Goal: Information Seeking & Learning: Learn about a topic

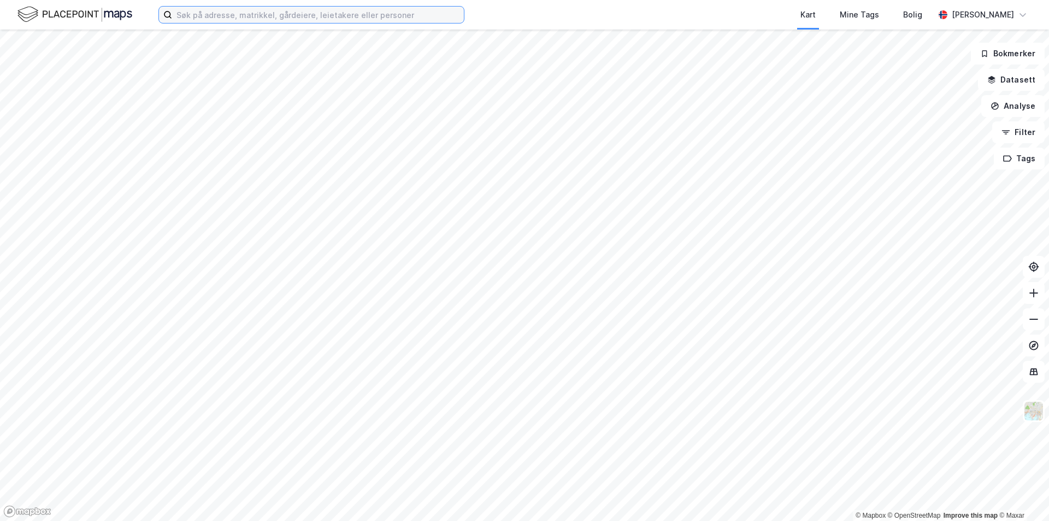
click at [239, 10] on input at bounding box center [318, 15] width 292 height 16
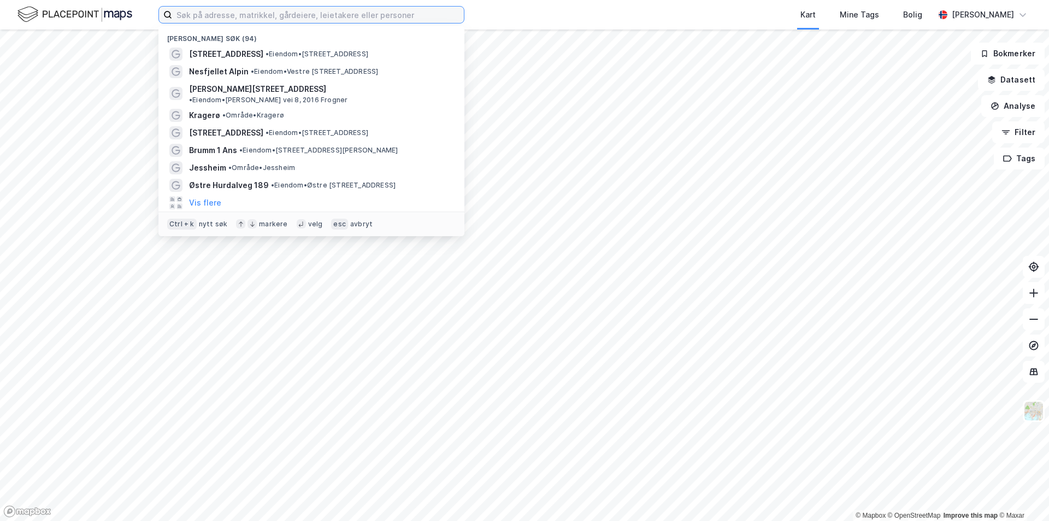
paste input "Stormåsan 41"
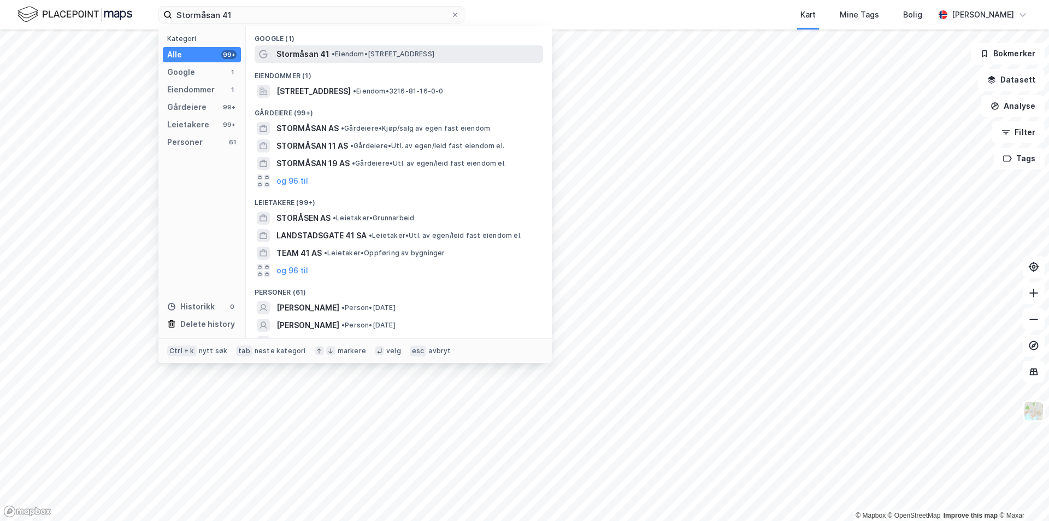
click at [286, 55] on span "Stormåsan 41" at bounding box center [302, 54] width 53 height 13
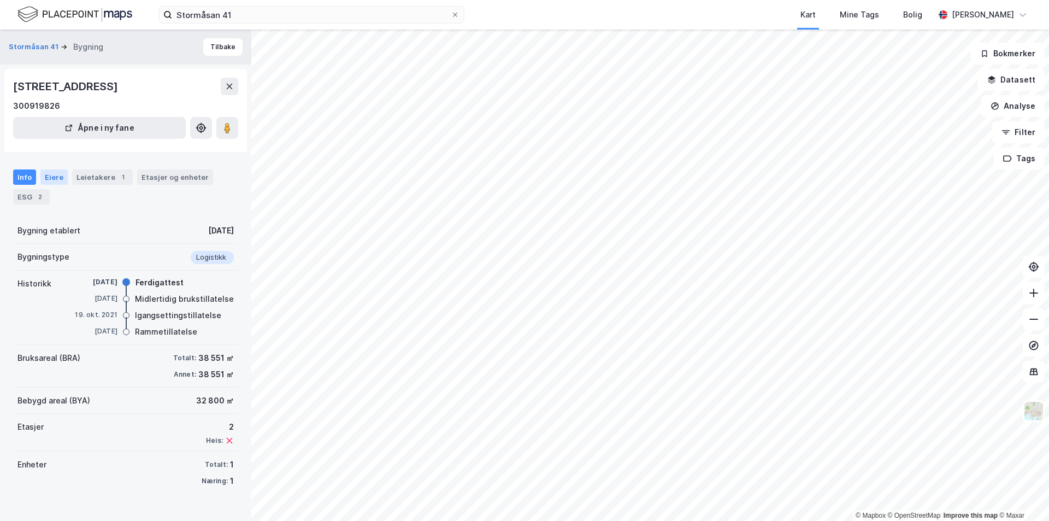
click at [52, 178] on div "Eiere" at bounding box center [53, 176] width 27 height 15
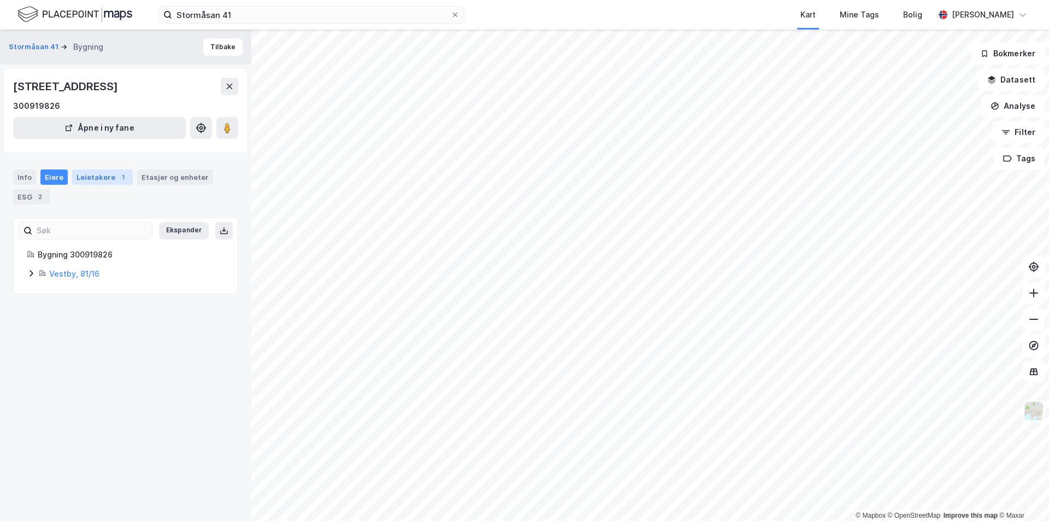
click at [85, 178] on div "Leietakere 1" at bounding box center [102, 176] width 61 height 15
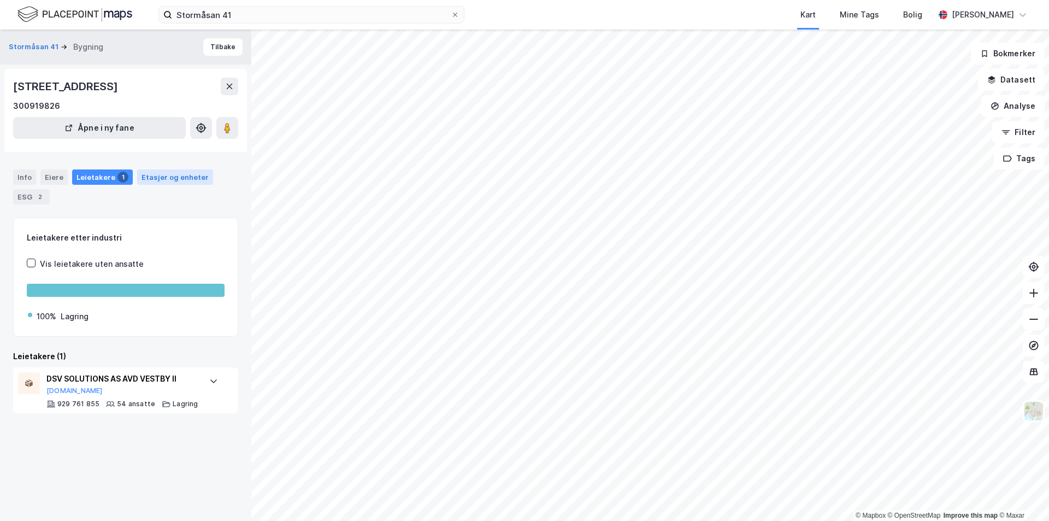
click at [163, 176] on div "Etasjer og enheter" at bounding box center [175, 177] width 67 height 10
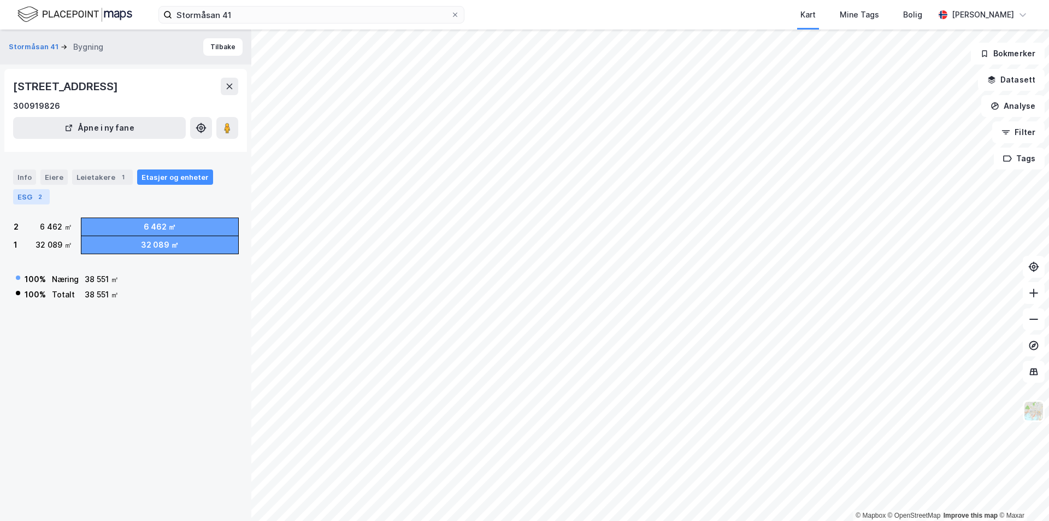
click at [37, 193] on div "2" at bounding box center [39, 196] width 11 height 11
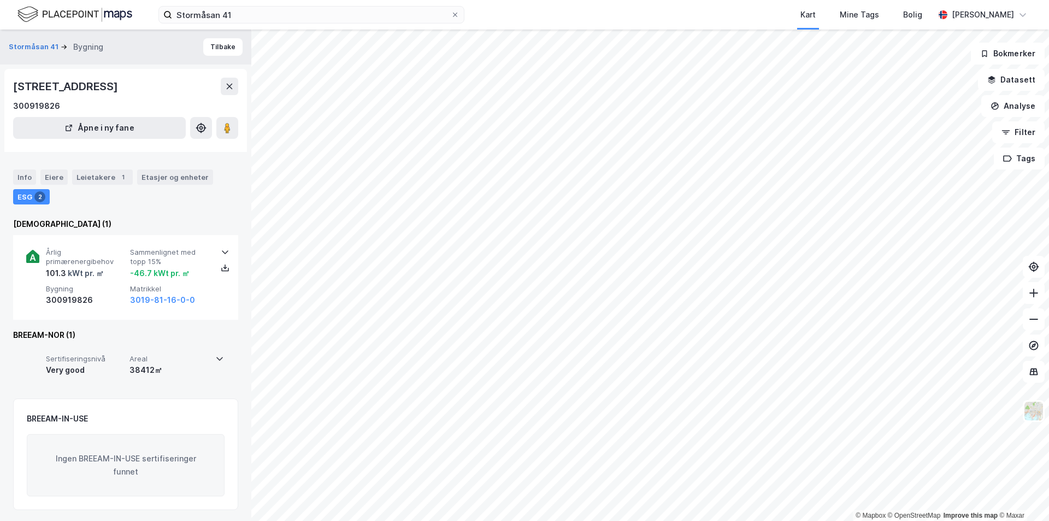
scroll to position [2, 0]
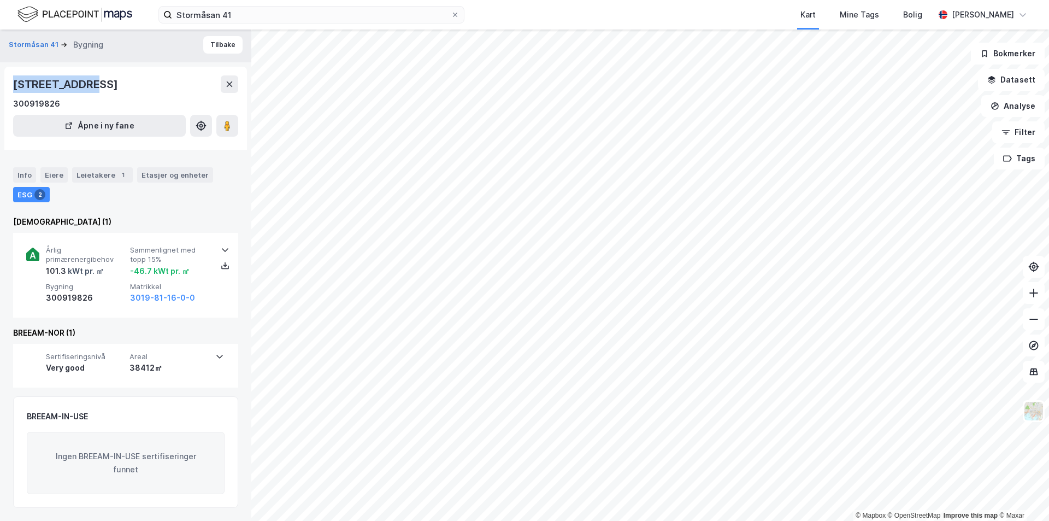
drag, startPoint x: 86, startPoint y: 85, endPoint x: 14, endPoint y: 85, distance: 72.7
click at [14, 85] on div "[STREET_ADDRESS]" at bounding box center [66, 83] width 107 height 17
copy div "[STREET_ADDRESS],"
click at [107, 175] on div "Leietakere 1" at bounding box center [102, 174] width 61 height 15
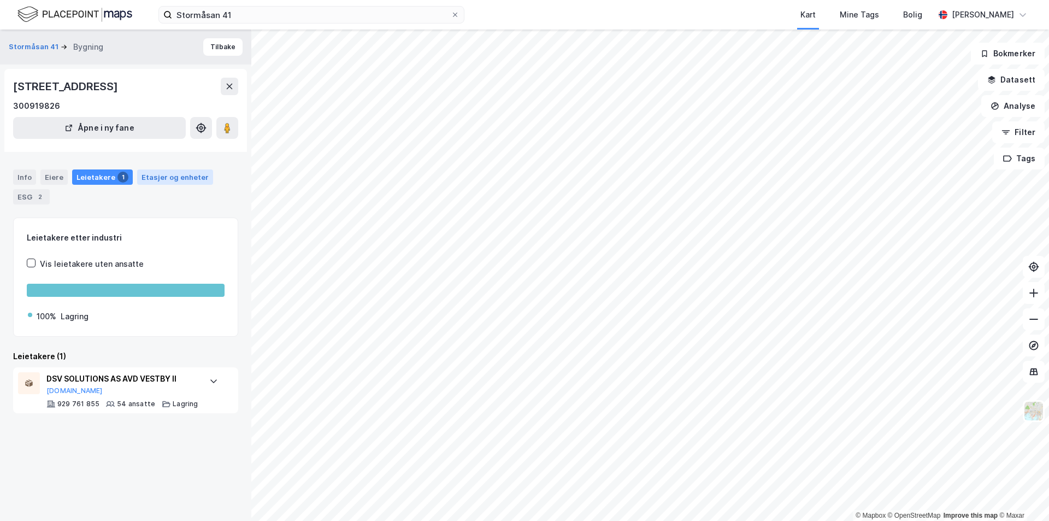
click at [156, 176] on div "Etasjer og enheter" at bounding box center [175, 177] width 67 height 10
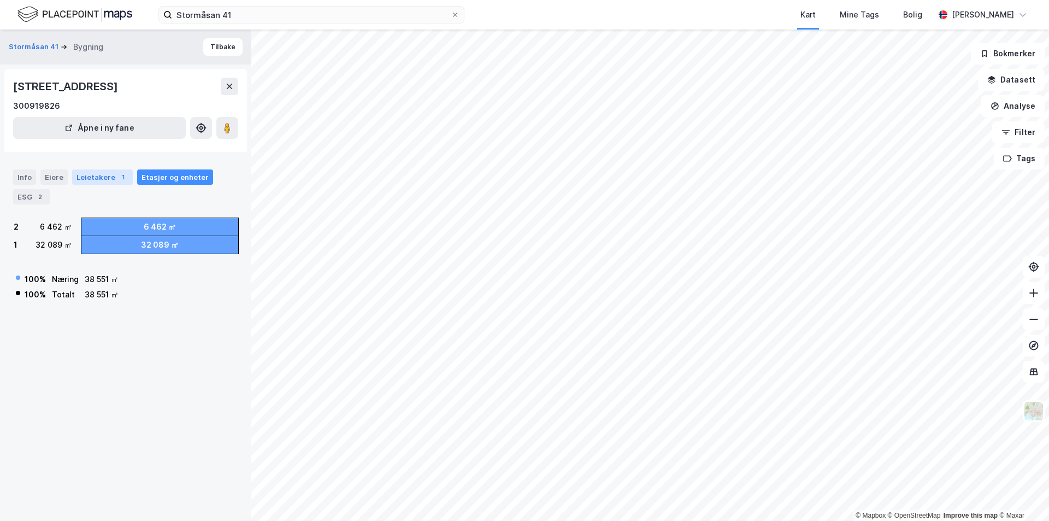
click at [111, 174] on div "Leietakere 1" at bounding box center [102, 176] width 61 height 15
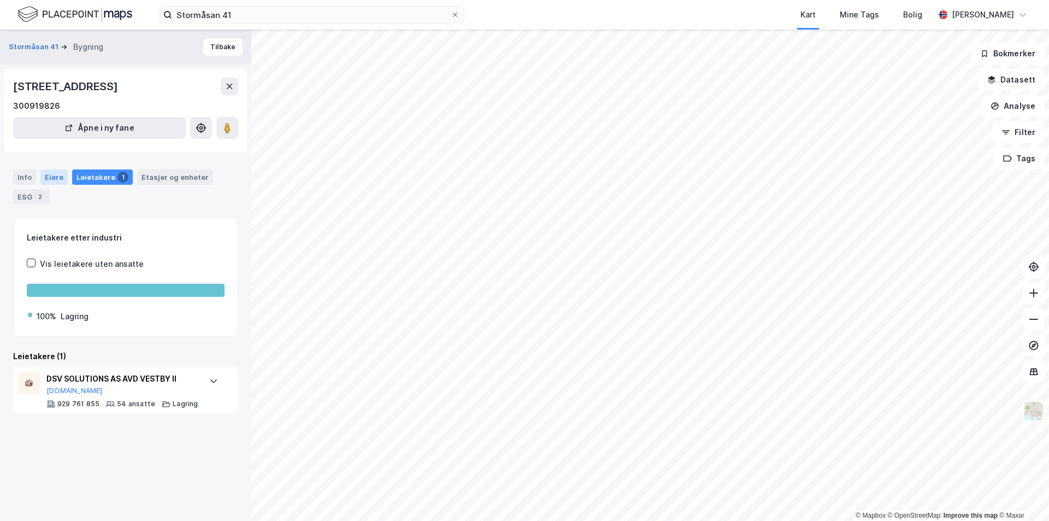
click at [52, 177] on div "Eiere" at bounding box center [53, 176] width 27 height 15
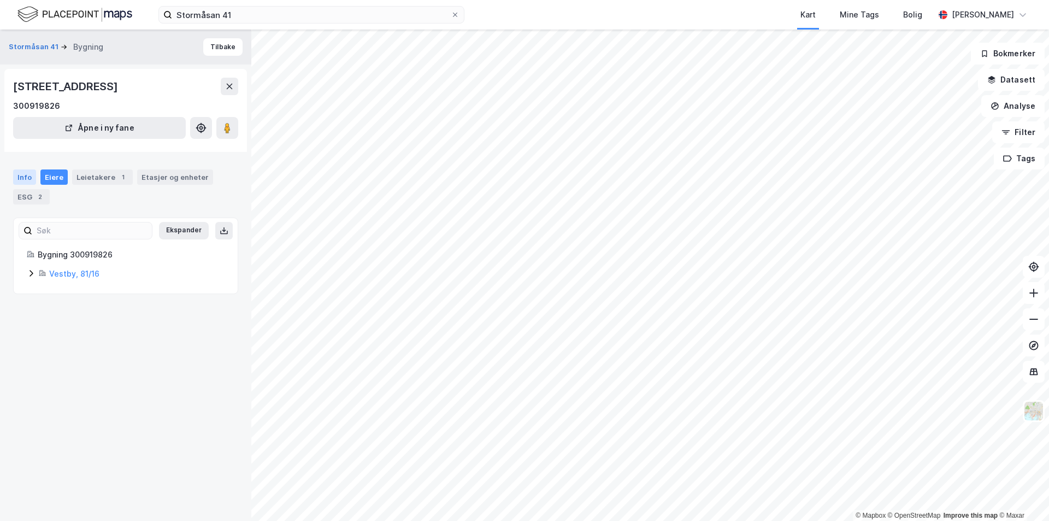
click at [16, 179] on div "Info" at bounding box center [24, 176] width 23 height 15
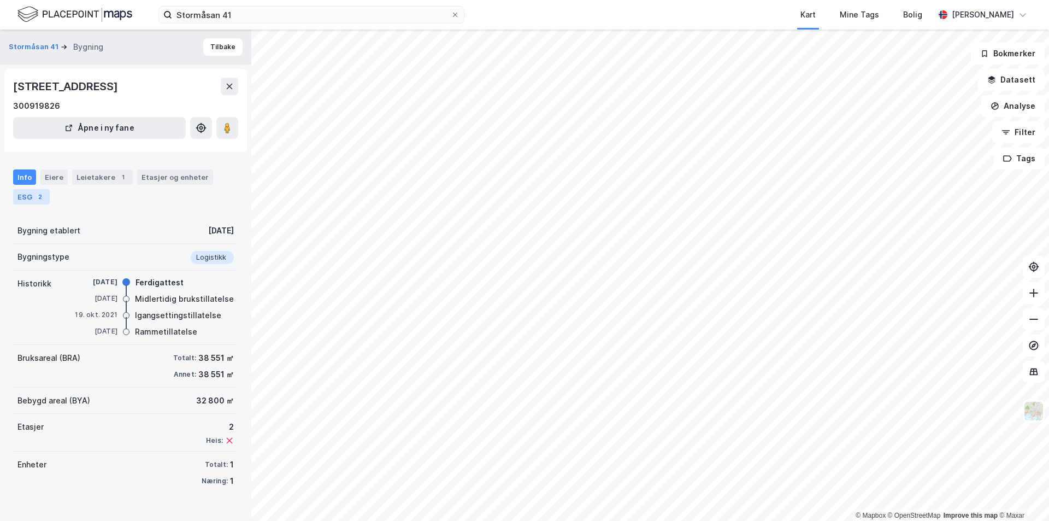
click at [27, 200] on div "ESG 2" at bounding box center [31, 196] width 37 height 15
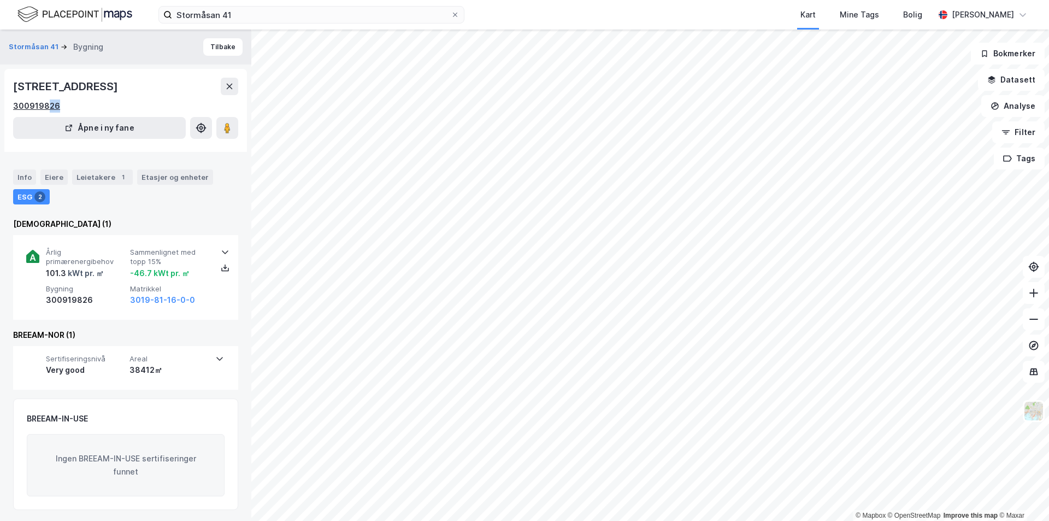
drag, startPoint x: 64, startPoint y: 106, endPoint x: 46, endPoint y: 106, distance: 18.0
click at [46, 106] on div "300919826" at bounding box center [125, 105] width 225 height 13
click at [116, 215] on div "Info Eiere Leietakere 1 Etasjer og enheter ESG 2 Enova (1) Årlig primærenergibe…" at bounding box center [125, 332] width 225 height 353
click at [27, 176] on div "Info" at bounding box center [24, 176] width 23 height 15
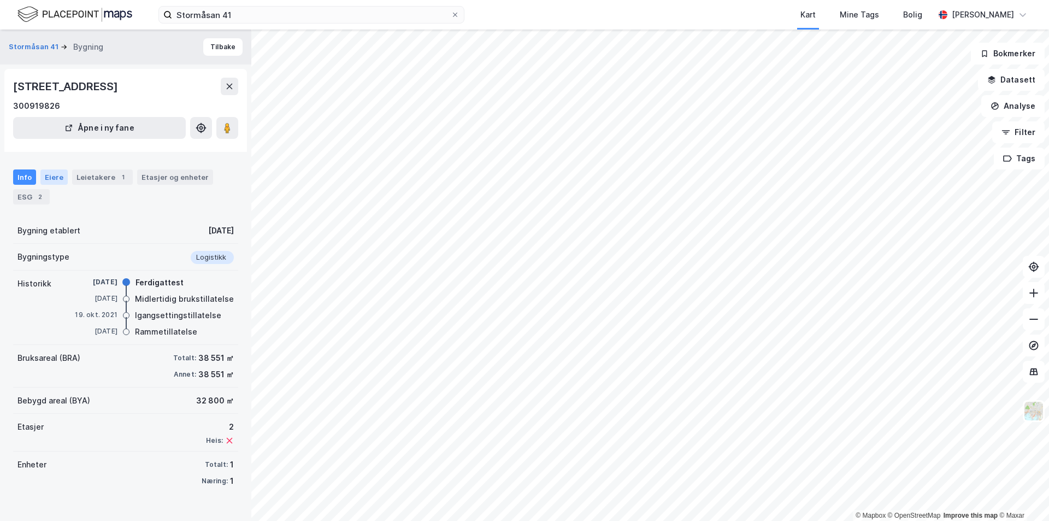
click at [57, 181] on div "Eiere" at bounding box center [53, 176] width 27 height 15
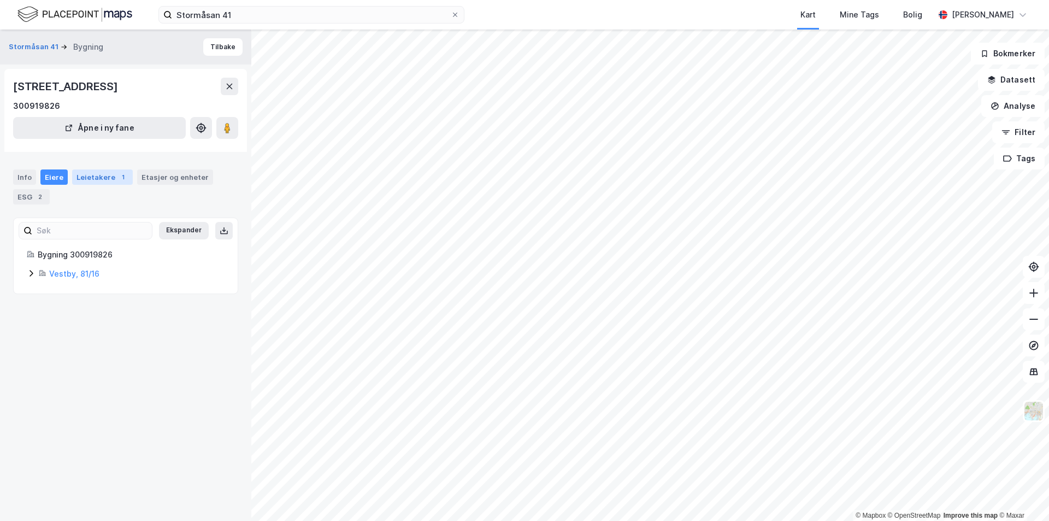
click at [109, 179] on div "Leietakere 1" at bounding box center [102, 176] width 61 height 15
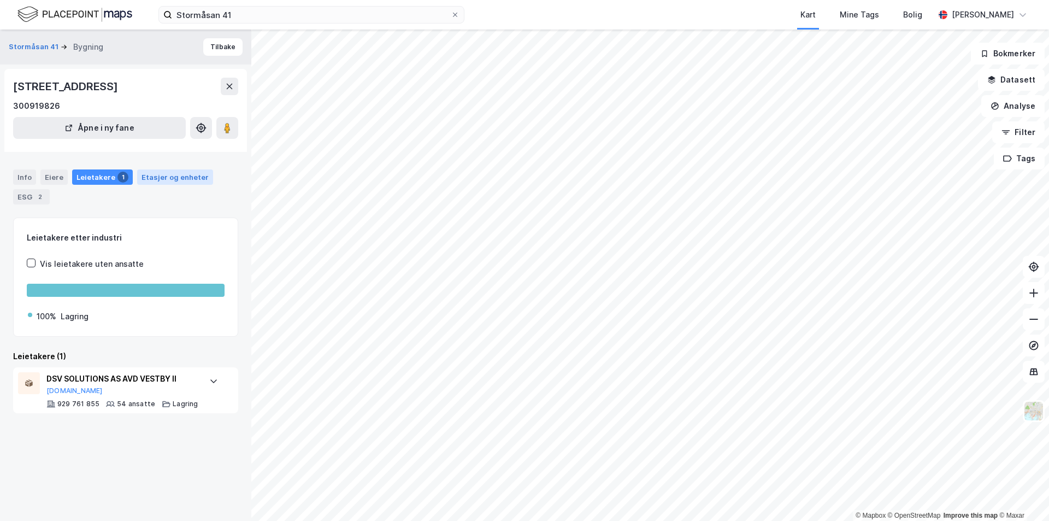
click at [175, 176] on div "Etasjer og enheter" at bounding box center [175, 177] width 67 height 10
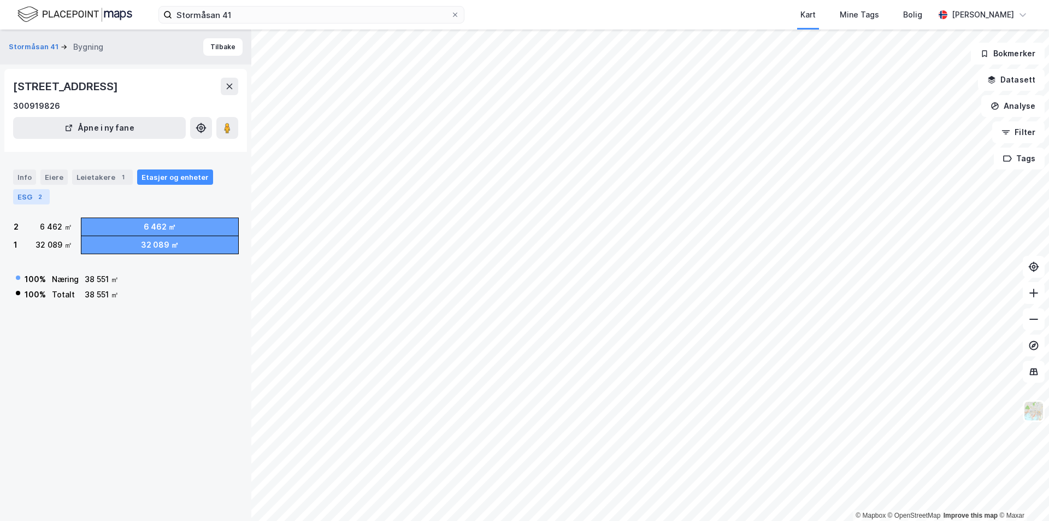
click at [39, 197] on div "2" at bounding box center [39, 196] width 11 height 11
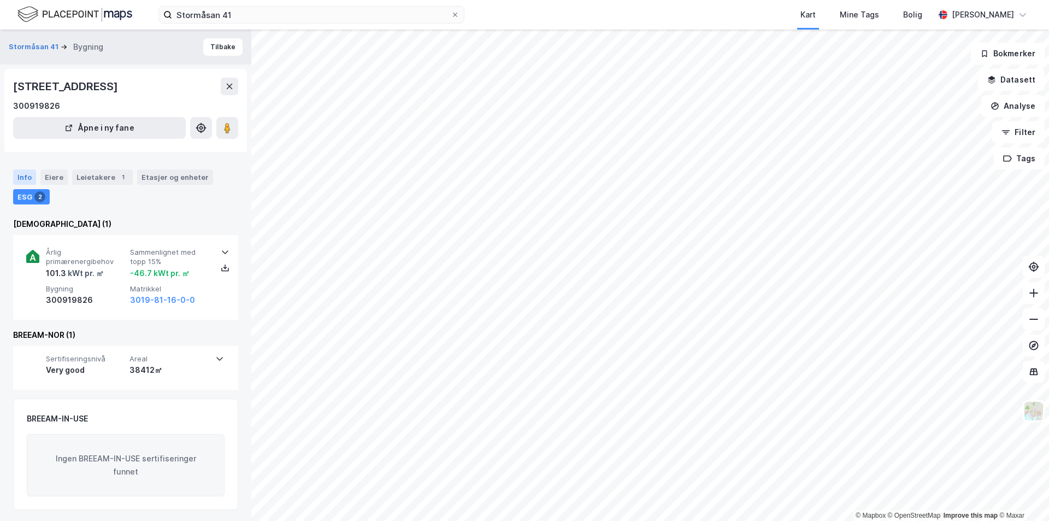
click at [23, 182] on div "Info" at bounding box center [24, 176] width 23 height 15
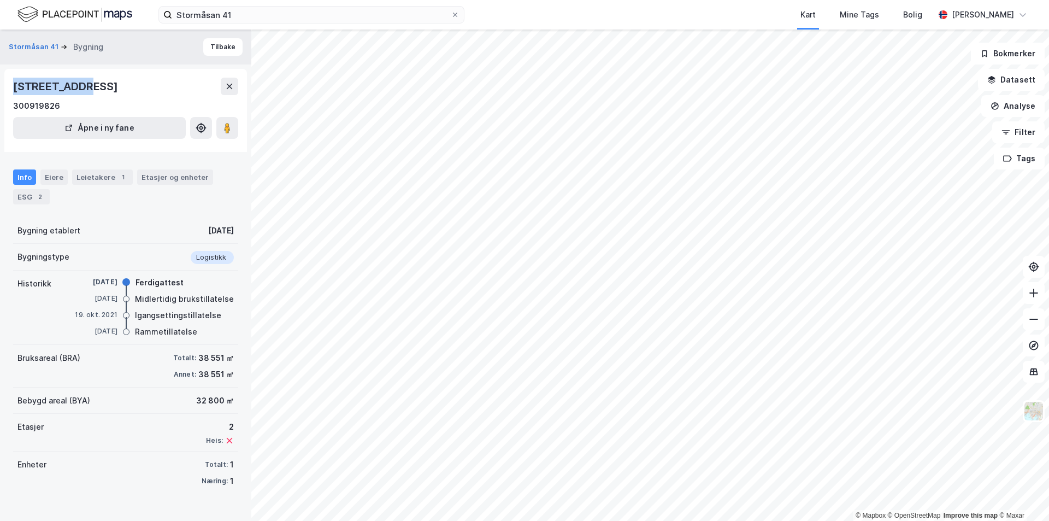
drag, startPoint x: 85, startPoint y: 86, endPoint x: 6, endPoint y: 86, distance: 78.7
click at [6, 86] on div "[STREET_ADDRESS] 300919826 Åpne i ny fane" at bounding box center [125, 110] width 243 height 83
copy div "Stormåsan 41"
click at [51, 176] on div "Eiere" at bounding box center [53, 176] width 27 height 15
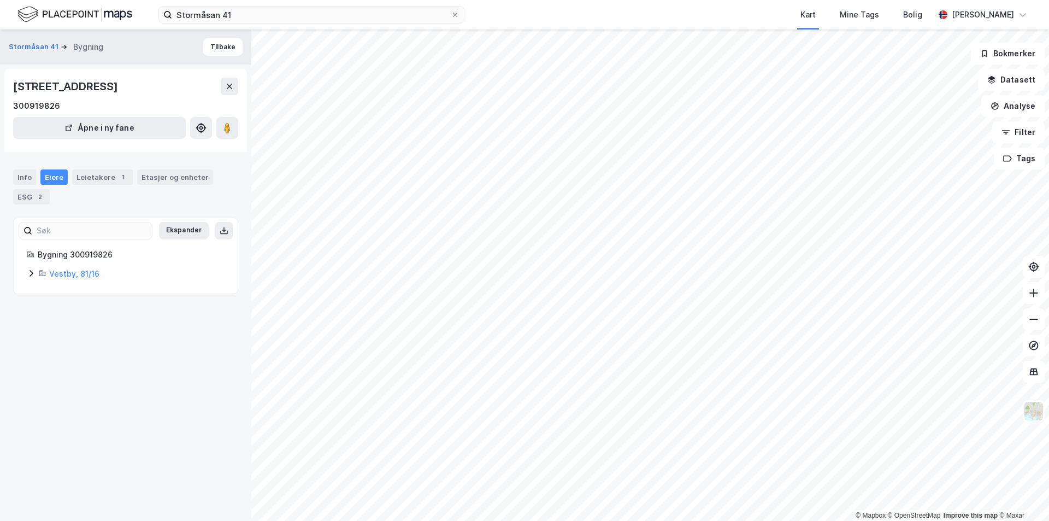
click at [31, 273] on icon at bounding box center [31, 273] width 9 height 9
drag, startPoint x: 127, startPoint y: 342, endPoint x: 113, endPoint y: 332, distance: 17.3
click at [113, 332] on div "Bulk Industrial Real Estate AS" at bounding box center [169, 329] width 112 height 13
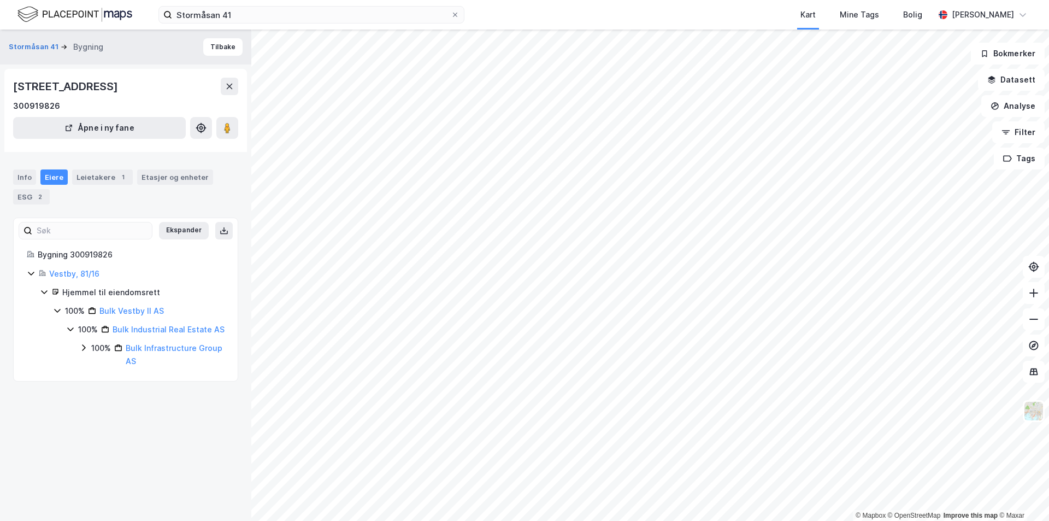
click at [82, 352] on icon at bounding box center [83, 347] width 9 height 9
click at [100, 384] on icon at bounding box center [96, 379] width 9 height 9
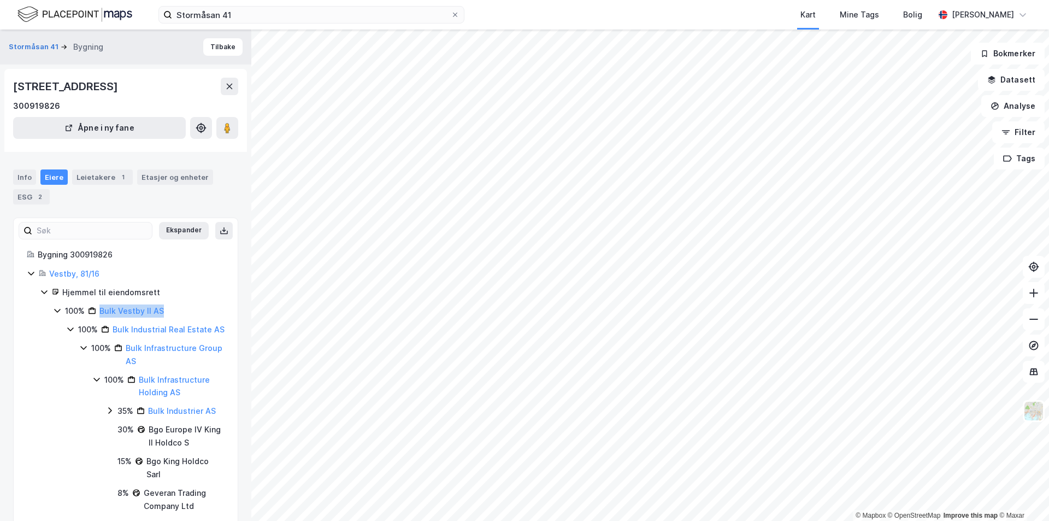
drag, startPoint x: 166, startPoint y: 311, endPoint x: 101, endPoint y: 315, distance: 64.6
click at [101, 315] on div "100% Bulk Vestby II AS" at bounding box center [145, 310] width 160 height 13
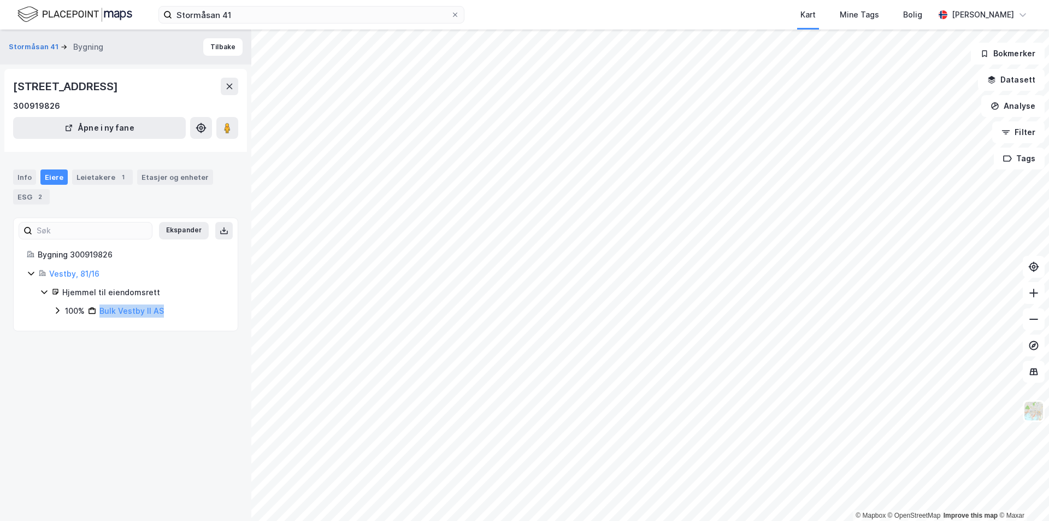
copy link "Bulk Vestby II AS"
click at [120, 309] on link "Bulk Vestby II AS" at bounding box center [131, 310] width 64 height 9
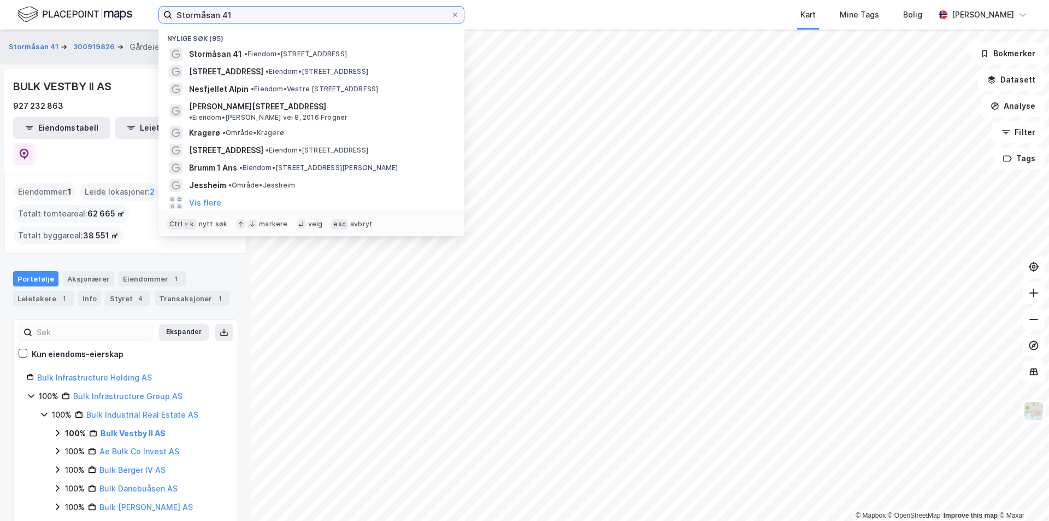
drag, startPoint x: 263, startPoint y: 15, endPoint x: 110, endPoint y: 17, distance: 153.0
click at [110, 17] on div "Stormåsan 41 Nylige søk (95) [GEOGRAPHIC_DATA] 41 • Eiendom • [STREET_ADDRESS] …" at bounding box center [524, 15] width 1049 height 30
paste input "Torvuttaket 75"
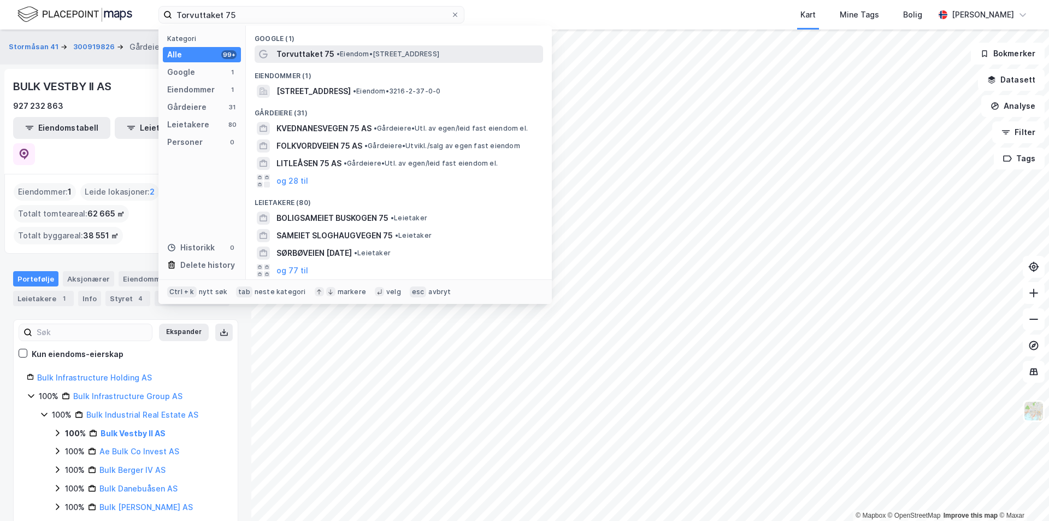
click at [308, 55] on span "Torvuttaket 75" at bounding box center [305, 54] width 58 height 13
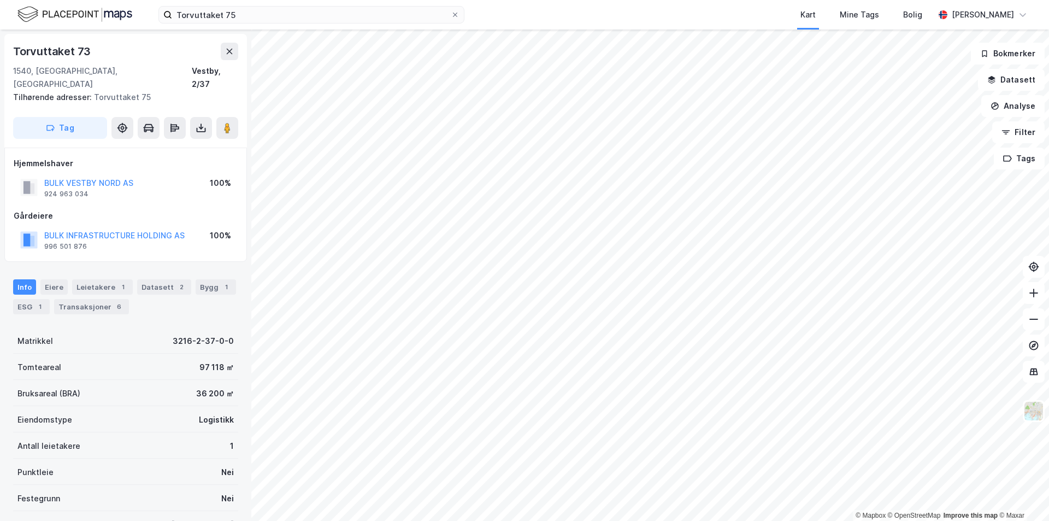
scroll to position [2, 0]
drag, startPoint x: 92, startPoint y: 50, endPoint x: 14, endPoint y: 50, distance: 77.6
click at [14, 50] on div "Torvuttaket 73" at bounding box center [125, 48] width 225 height 17
copy div "Torvuttaket 73"
click at [93, 277] on div "Leietakere 1" at bounding box center [102, 284] width 61 height 15
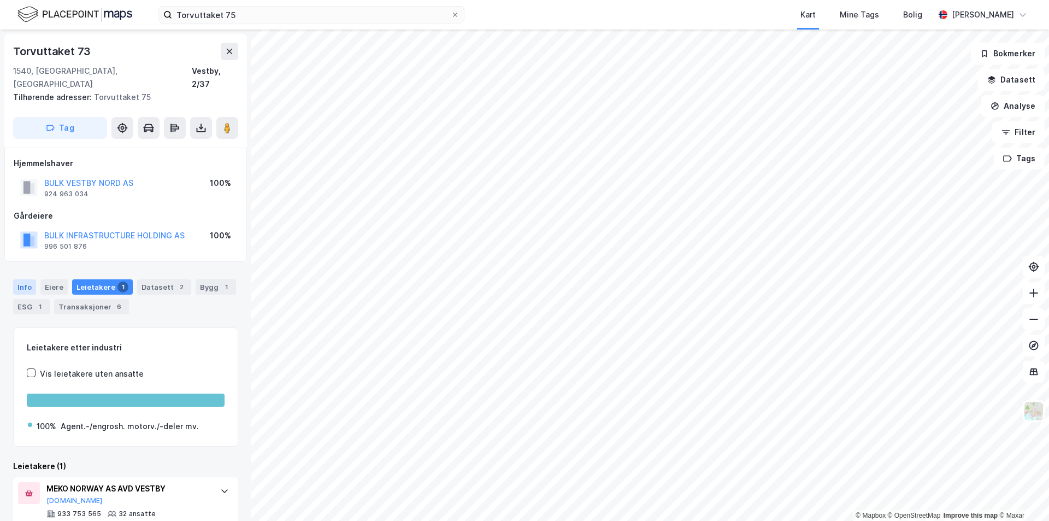
click at [28, 279] on div "Info" at bounding box center [24, 286] width 23 height 15
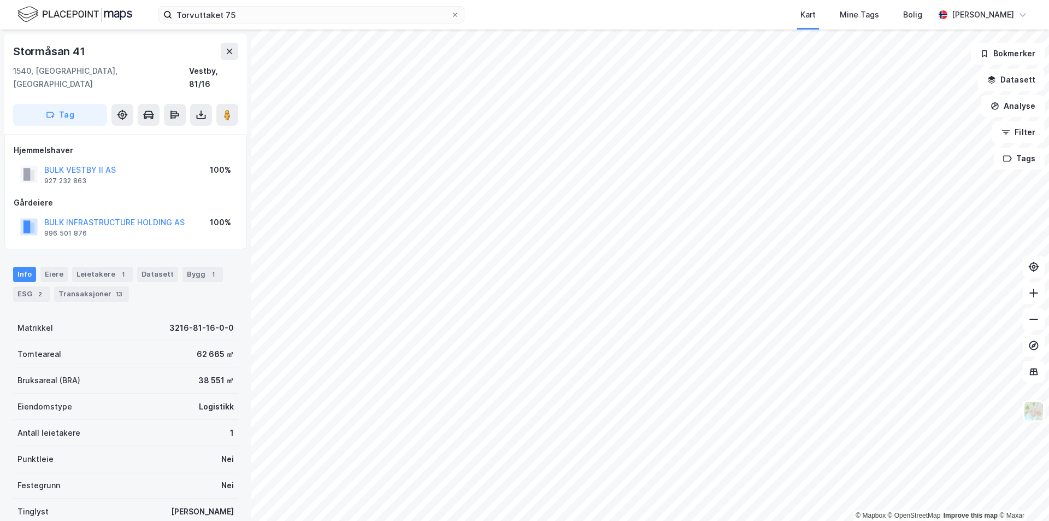
scroll to position [1, 0]
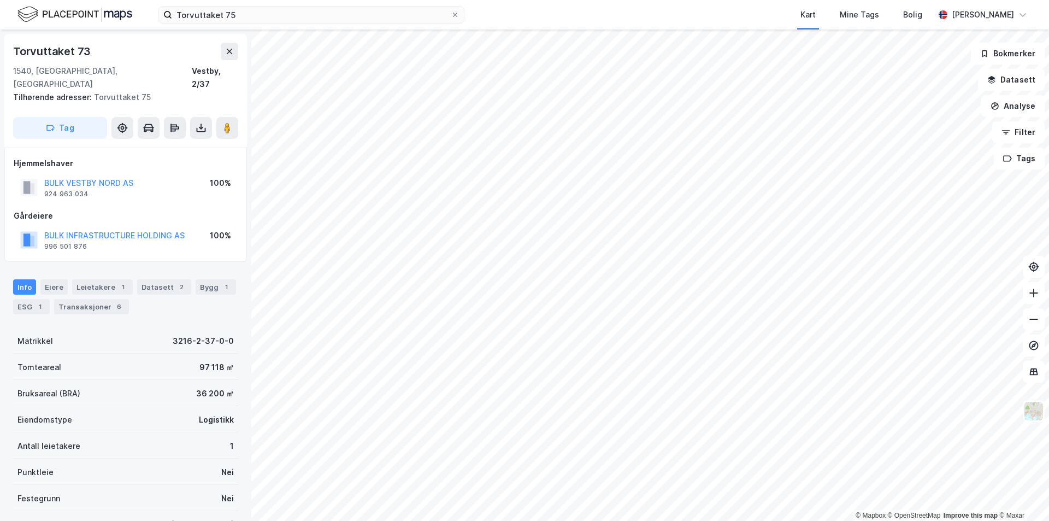
scroll to position [1, 0]
click at [107, 279] on div "Leietakere 1" at bounding box center [102, 286] width 61 height 15
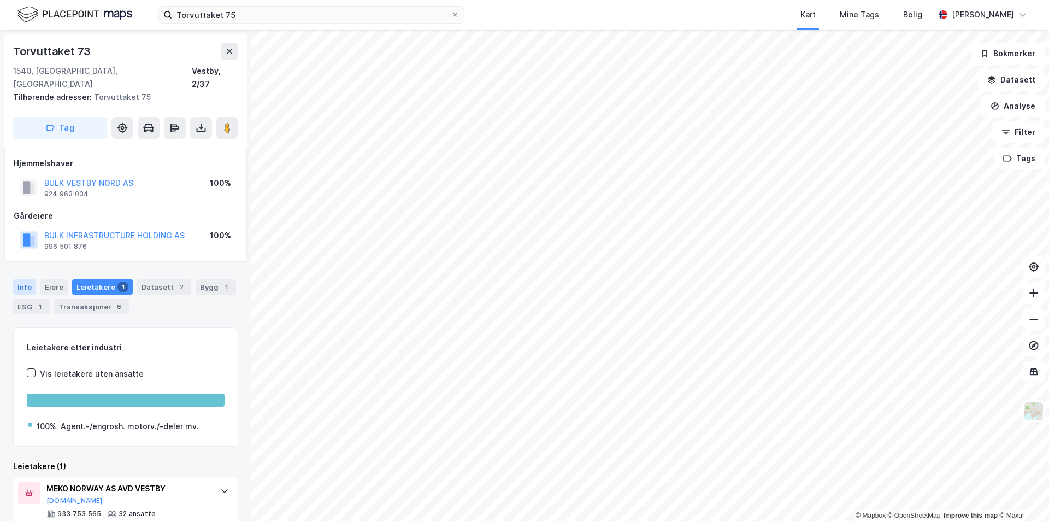
click at [25, 279] on div "Info" at bounding box center [24, 286] width 23 height 15
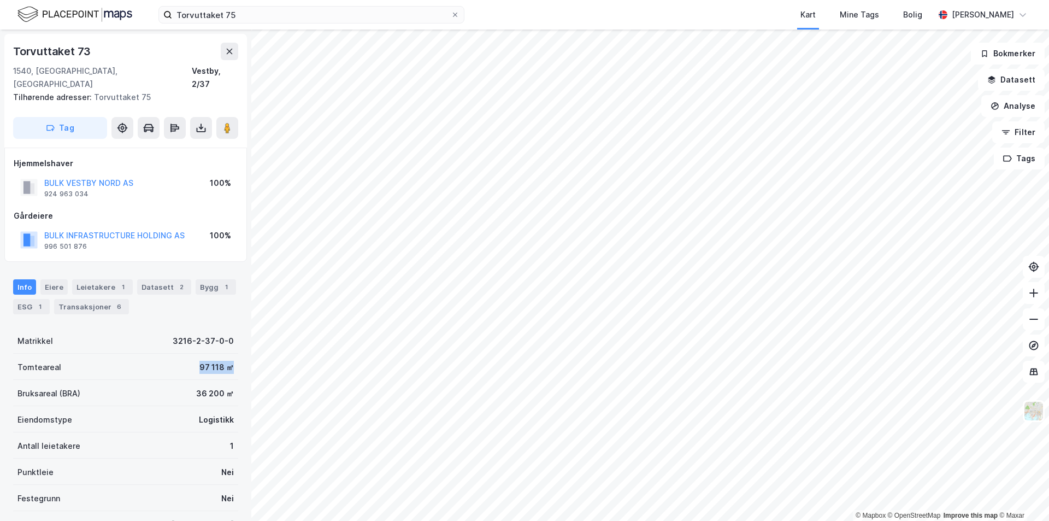
drag, startPoint x: 188, startPoint y: 356, endPoint x: 222, endPoint y: 355, distance: 33.9
click at [222, 355] on div "Tomteareal 97 118 ㎡" at bounding box center [125, 366] width 225 height 26
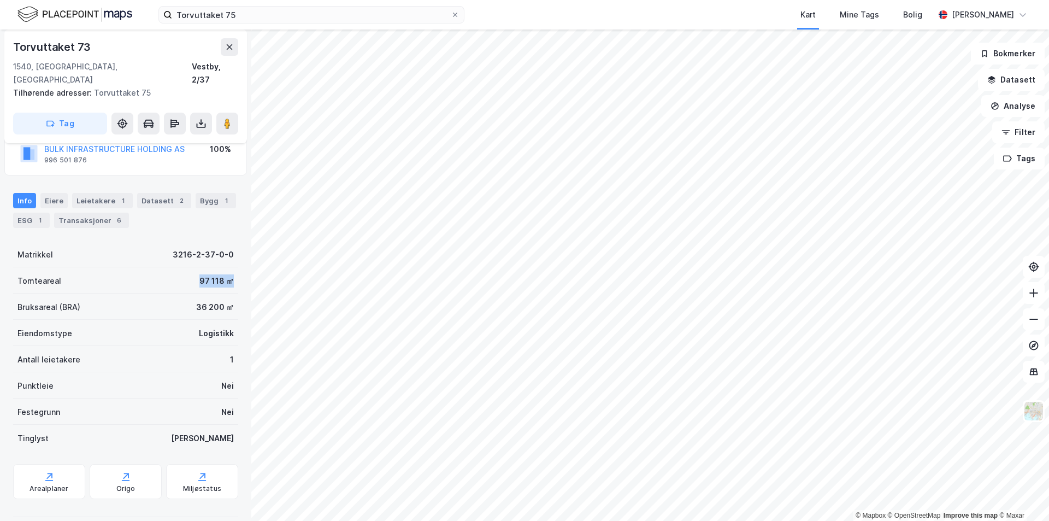
scroll to position [87, 0]
click at [49, 192] on div "Eiere" at bounding box center [53, 199] width 27 height 15
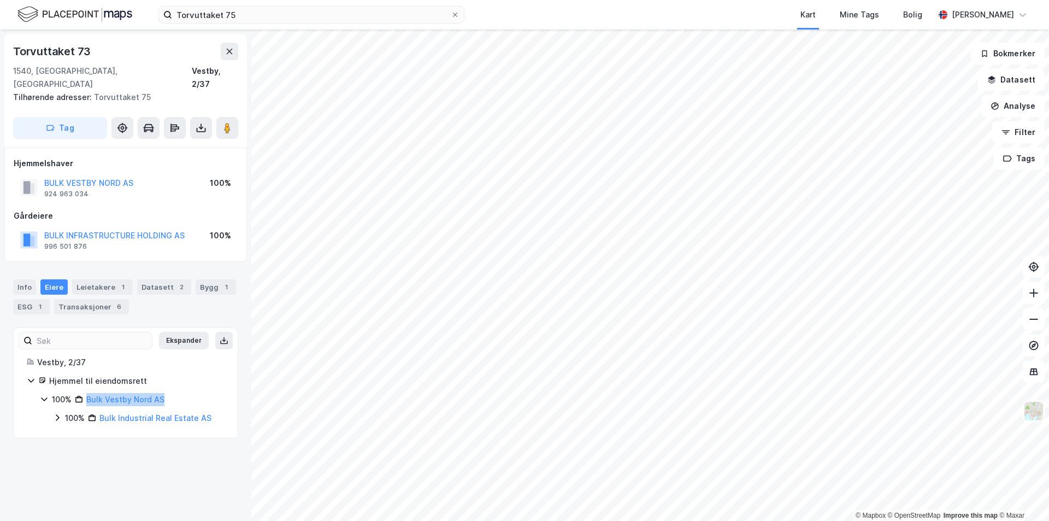
drag, startPoint x: 170, startPoint y: 390, endPoint x: 85, endPoint y: 391, distance: 84.7
click at [85, 393] on div "100% Bulk Vestby Nord AS" at bounding box center [138, 399] width 173 height 13
copy link "Bulk Vestby Nord AS"
click at [111, 279] on div "Leietakere 1" at bounding box center [102, 286] width 61 height 15
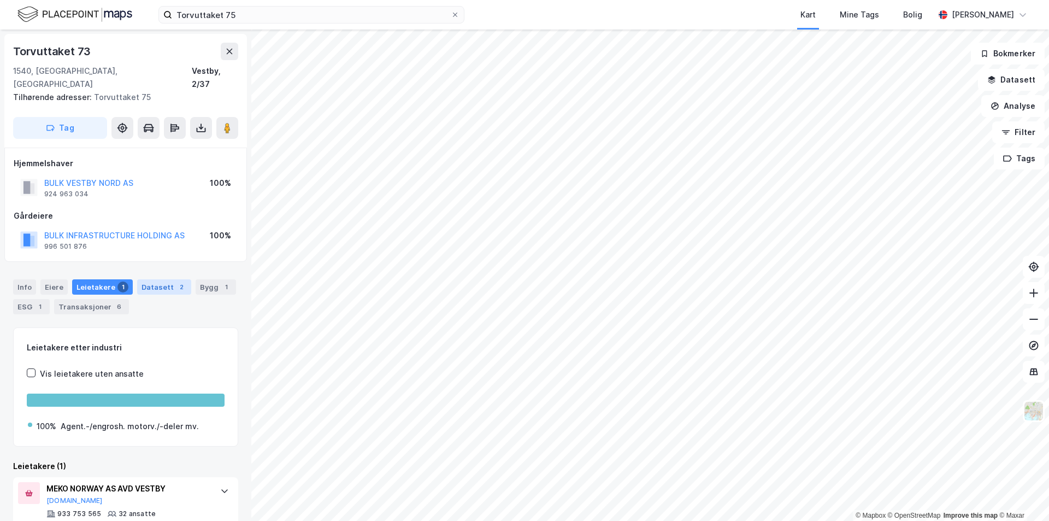
click at [147, 279] on div "Datasett 2" at bounding box center [164, 286] width 54 height 15
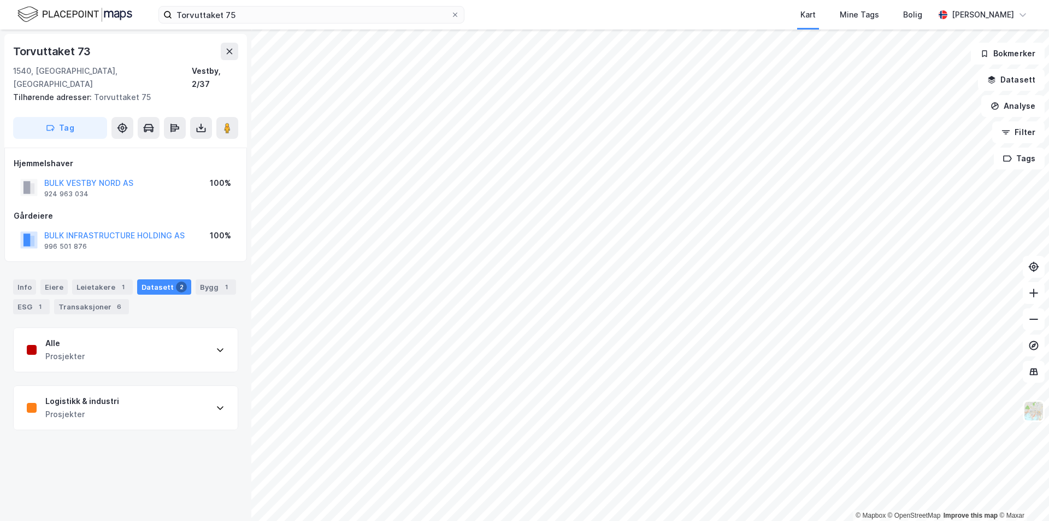
click at [184, 279] on div "Info [PERSON_NAME] 1 Datasett 2 Bygg 1 ESG 1 Transaksjoner 6" at bounding box center [125, 296] width 225 height 35
click at [196, 279] on div "Bygg 1" at bounding box center [216, 286] width 40 height 15
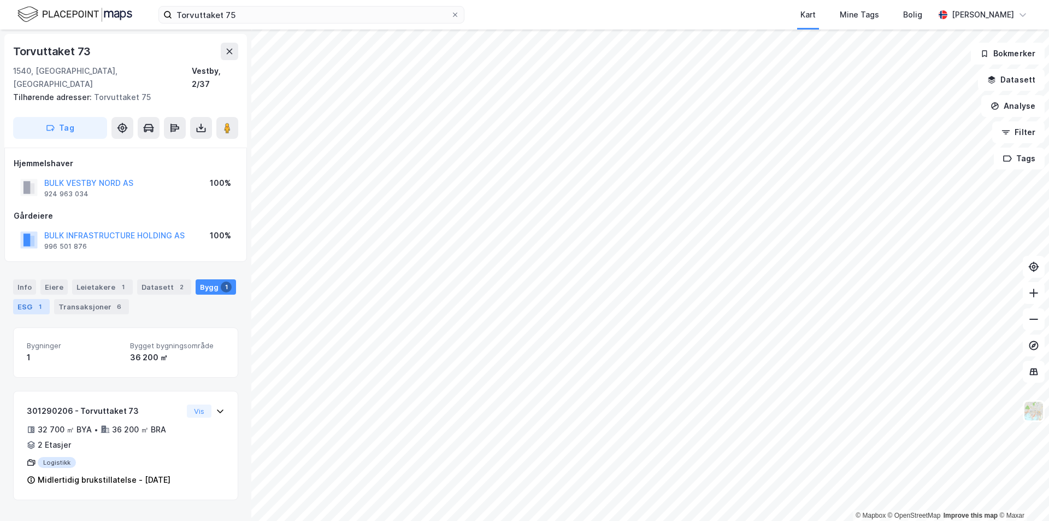
click at [38, 301] on div "1" at bounding box center [39, 306] width 11 height 11
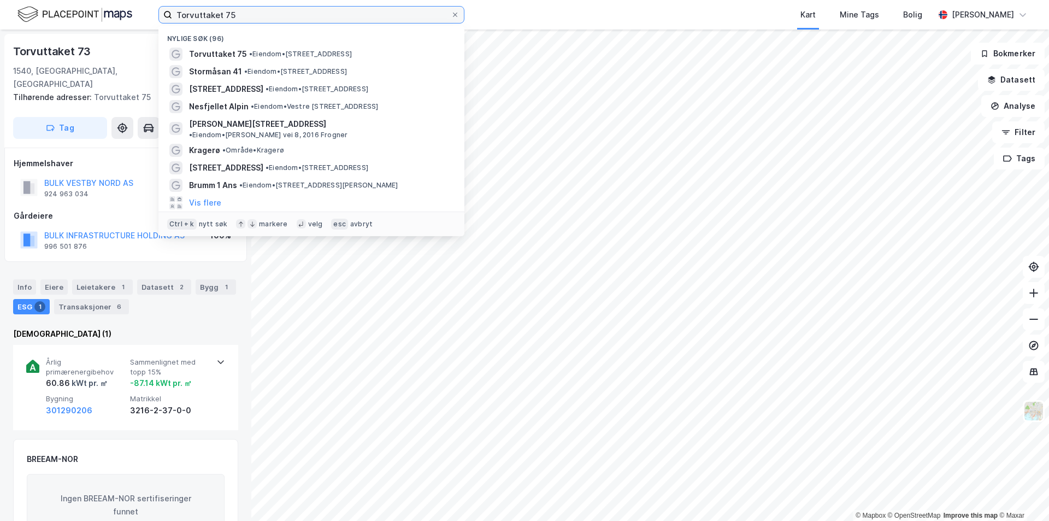
drag, startPoint x: 257, startPoint y: 17, endPoint x: 133, endPoint y: 10, distance: 123.7
click at [133, 10] on div "Torvuttaket 75 Nylige søk (96) Torvuttaket 75 • Eiendom • [STREET_ADDRESS] • Ei…" at bounding box center [524, 15] width 1049 height 30
paste input "3"
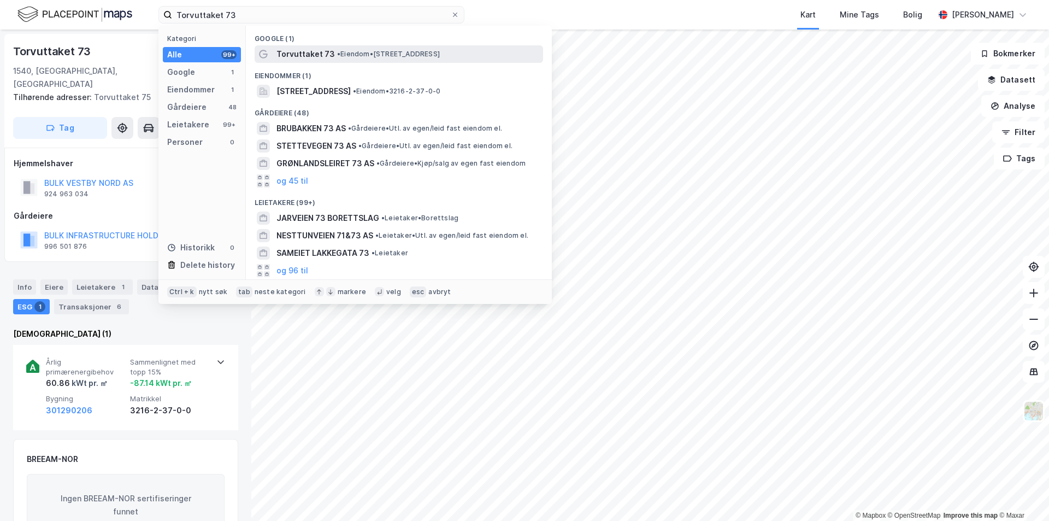
click at [290, 56] on span "Torvuttaket 73" at bounding box center [305, 54] width 58 height 13
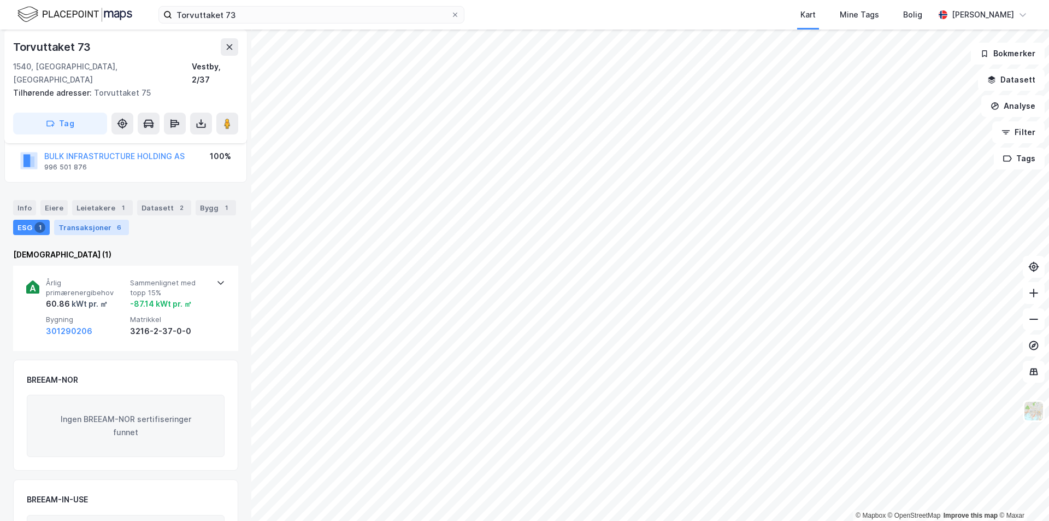
scroll to position [40, 0]
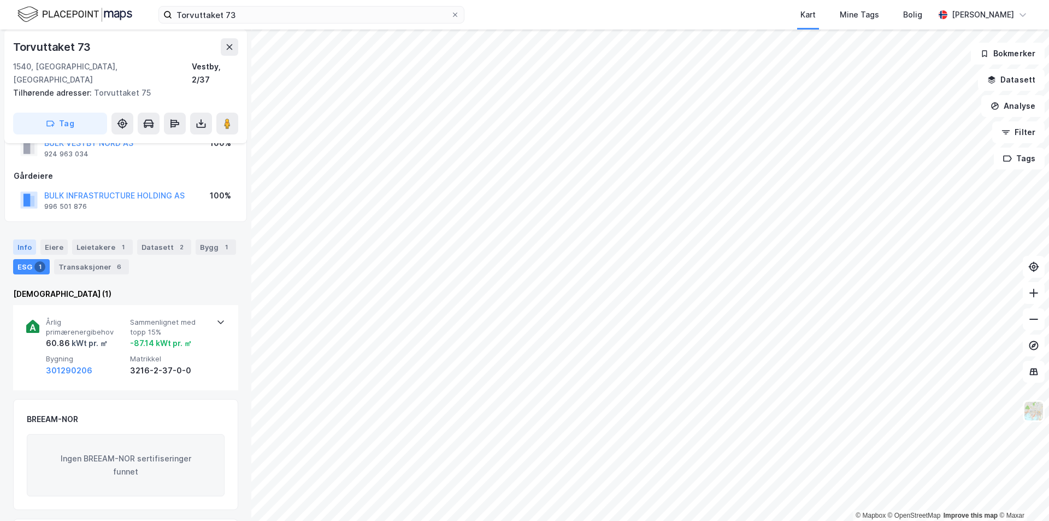
click at [33, 239] on div "Info" at bounding box center [24, 246] width 23 height 15
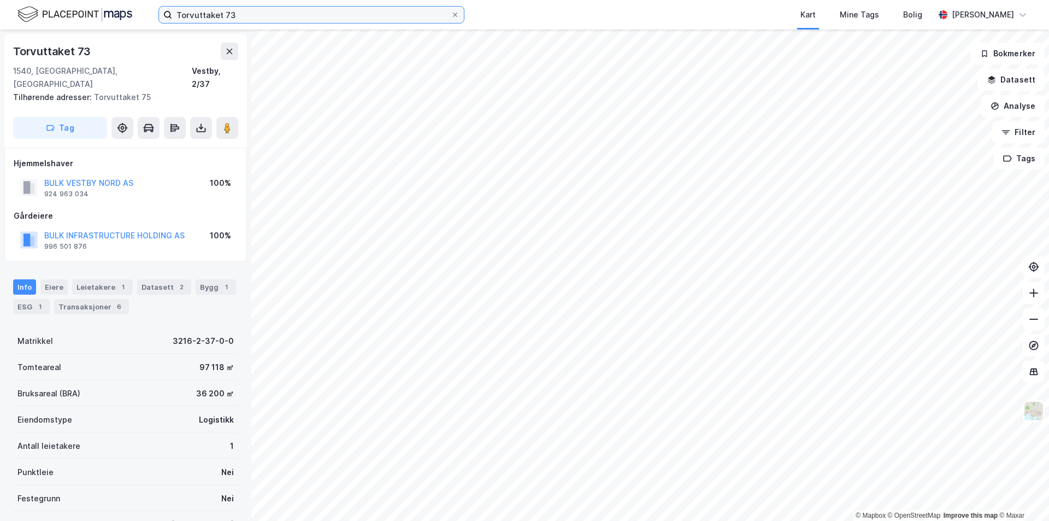
click at [255, 13] on input "Torvuttaket 73" at bounding box center [311, 15] width 279 height 16
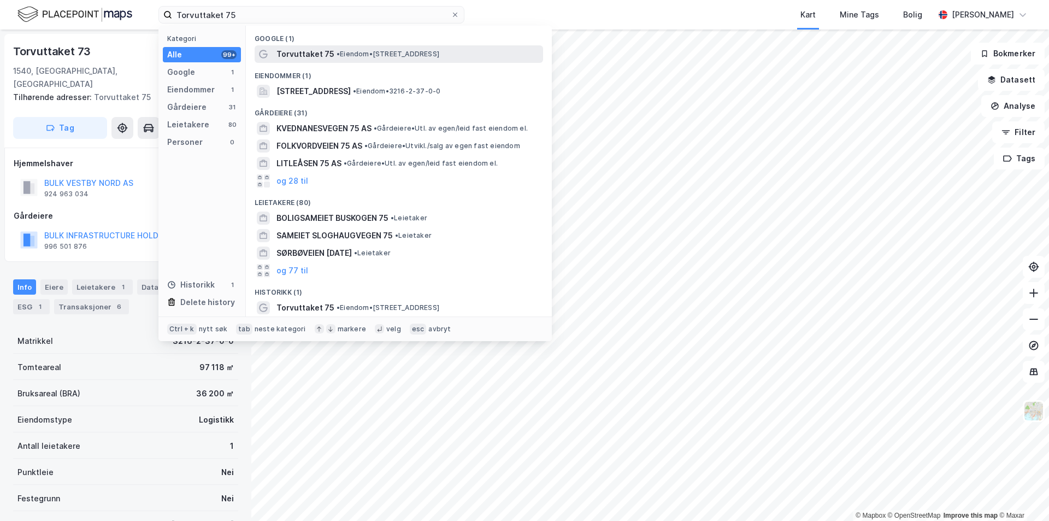
click at [292, 52] on span "Torvuttaket 75" at bounding box center [305, 54] width 58 height 13
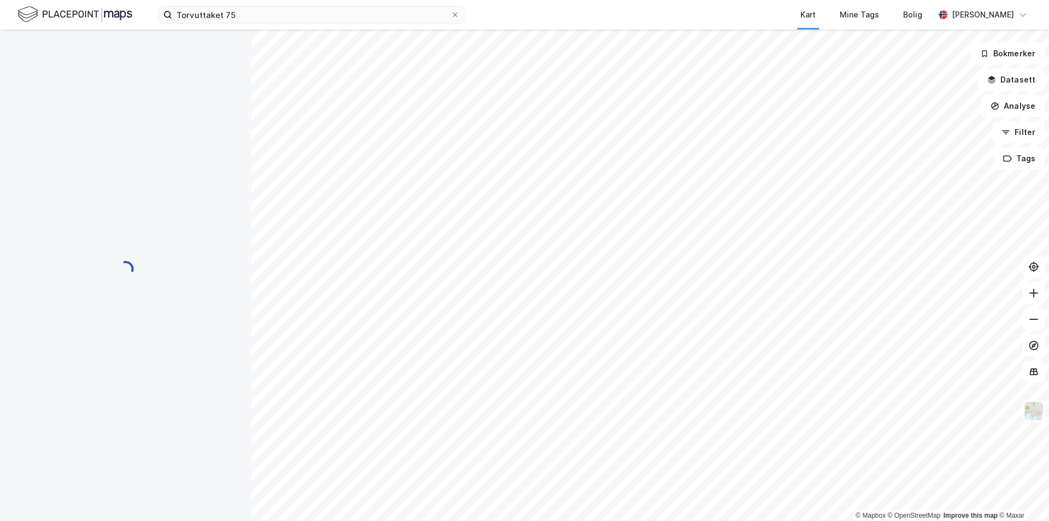
scroll to position [1, 0]
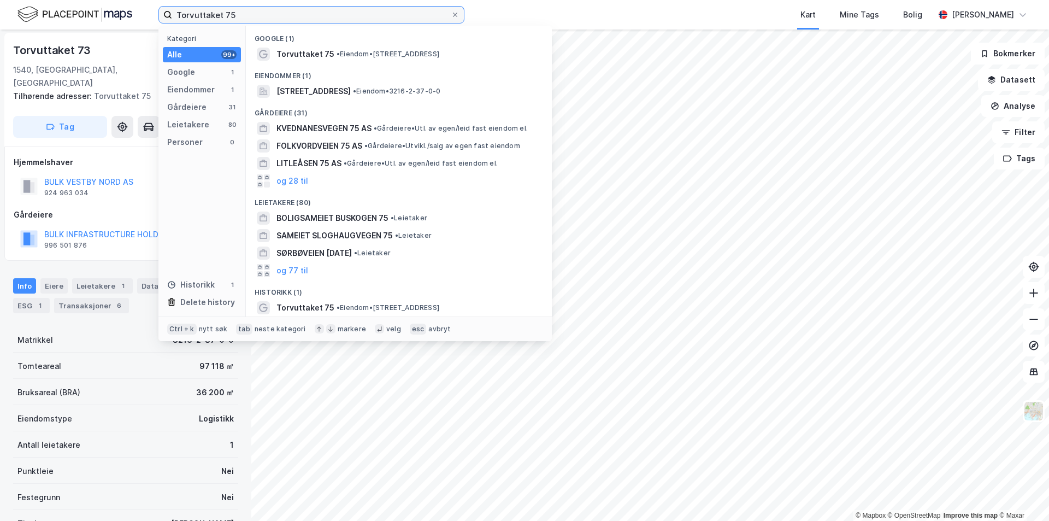
drag, startPoint x: 244, startPoint y: 14, endPoint x: 129, endPoint y: 11, distance: 114.2
click at [130, 11] on div "Torvuttaket 75 Kategori Alle 99+ Google 1 Eiendommer 1 Gårdeiere 31 Leietakere …" at bounding box center [524, 15] width 1049 height 30
paste input "Stormåsan 30-34"
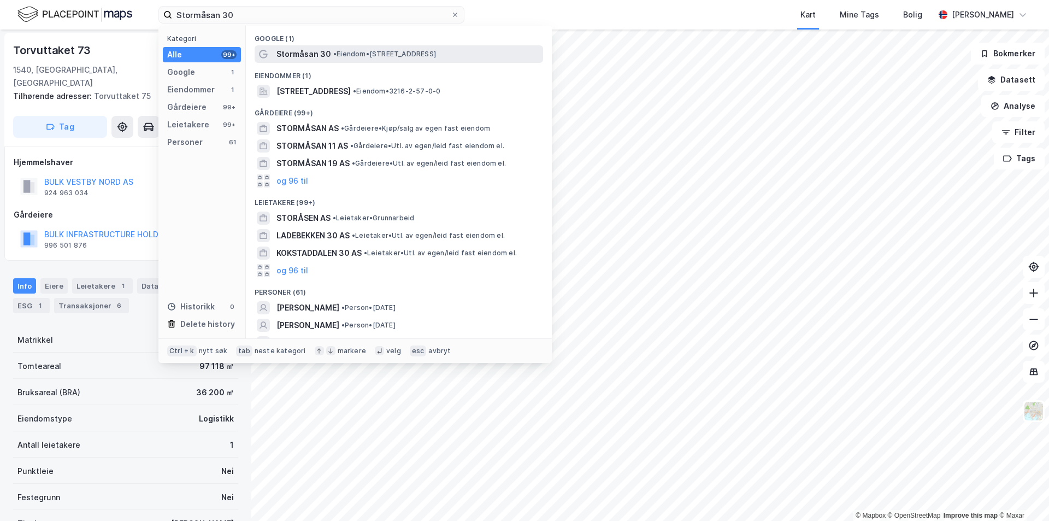
click at [302, 55] on span "Stormåsan 30" at bounding box center [303, 54] width 55 height 13
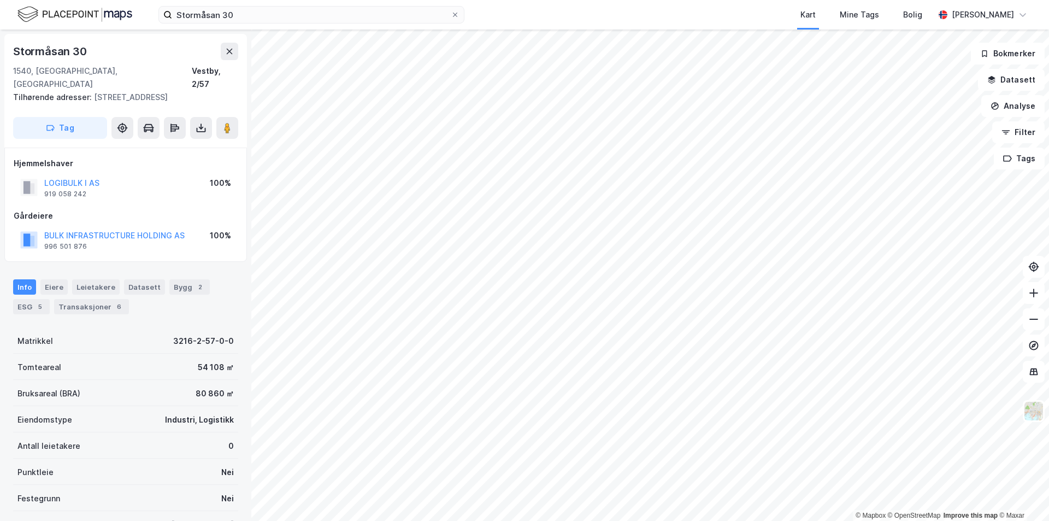
scroll to position [1, 0]
drag, startPoint x: 185, startPoint y: 350, endPoint x: 223, endPoint y: 350, distance: 38.2
click at [223, 352] on div "Tomteareal 54 108 ㎡" at bounding box center [125, 365] width 225 height 26
click at [85, 278] on div "Leietakere" at bounding box center [96, 285] width 48 height 15
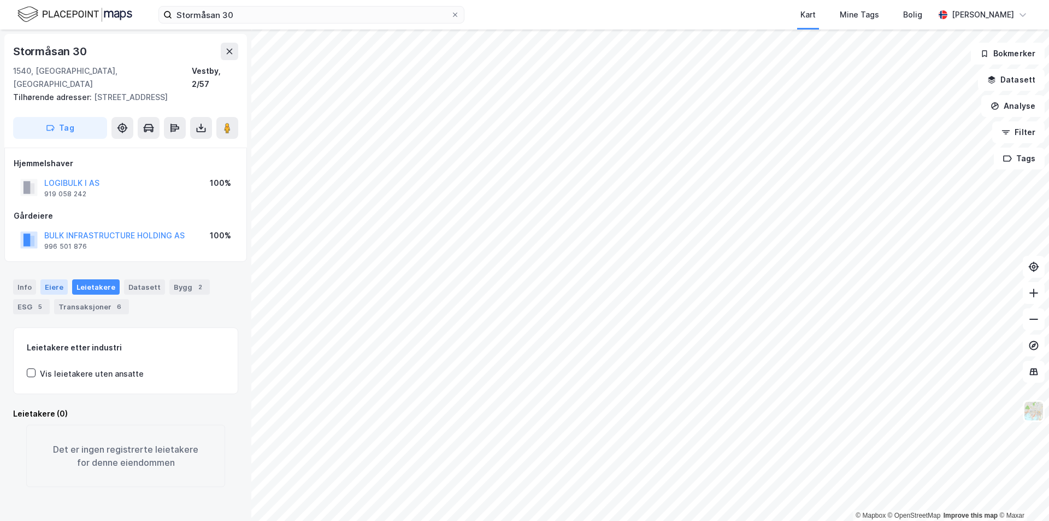
click at [52, 279] on div "Eiere" at bounding box center [53, 286] width 27 height 15
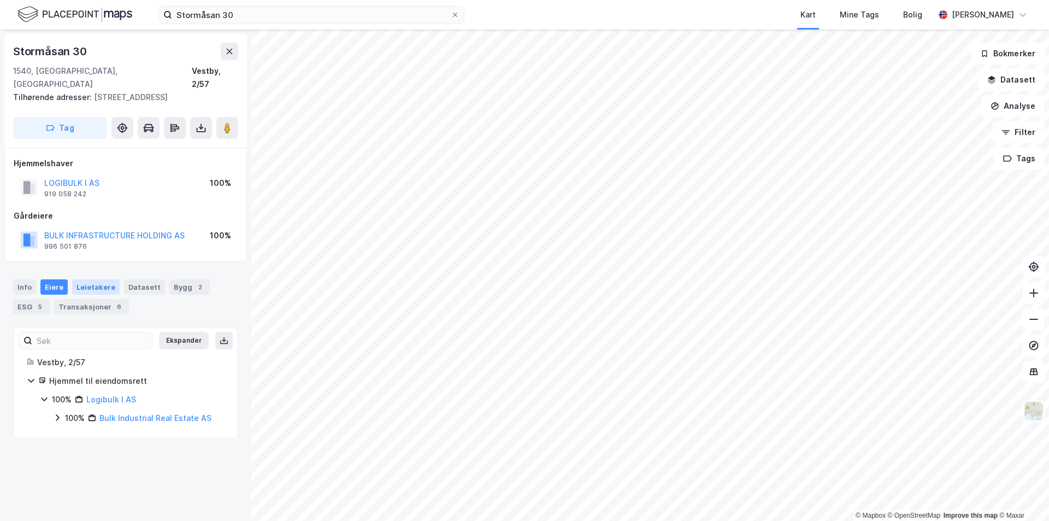
click at [90, 279] on div "Leietakere" at bounding box center [96, 286] width 48 height 15
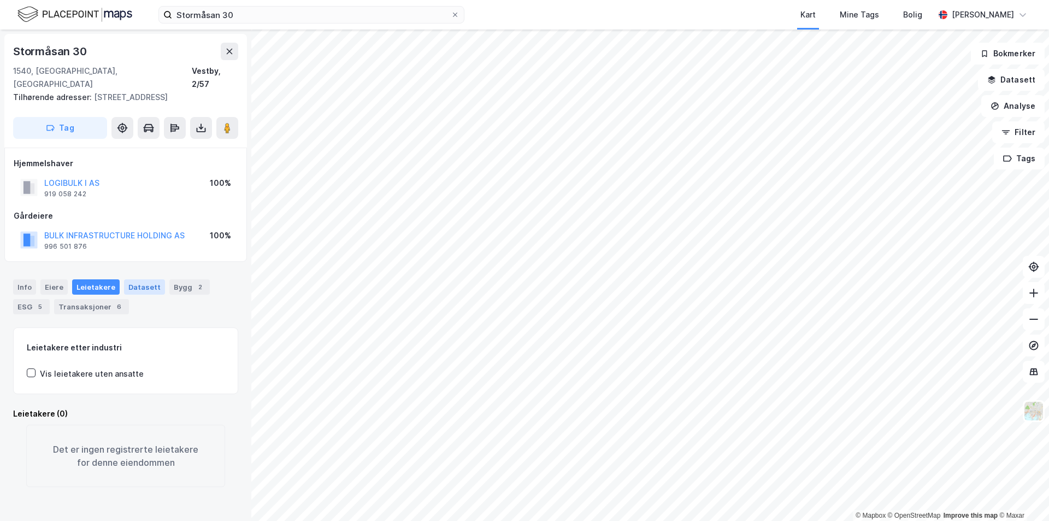
click at [134, 279] on div "Datasett" at bounding box center [144, 286] width 41 height 15
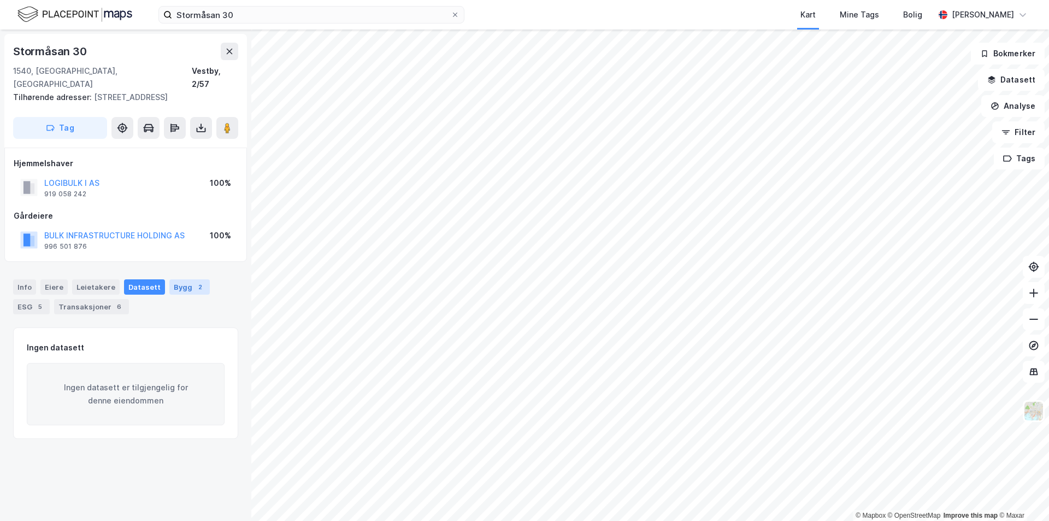
click at [180, 279] on div "Bygg 2" at bounding box center [189, 286] width 40 height 15
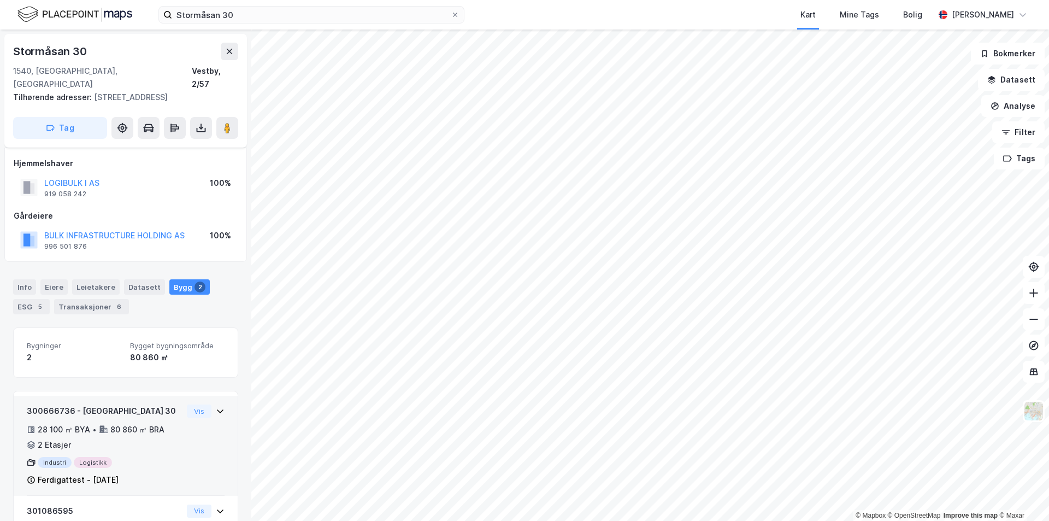
scroll to position [47, 0]
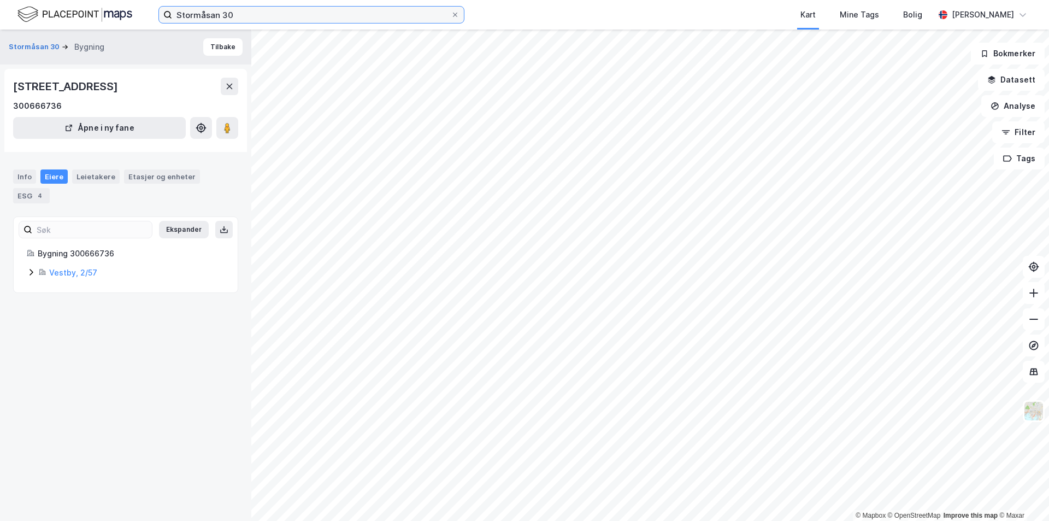
click at [263, 19] on input "Stormåsan 30" at bounding box center [311, 15] width 279 height 16
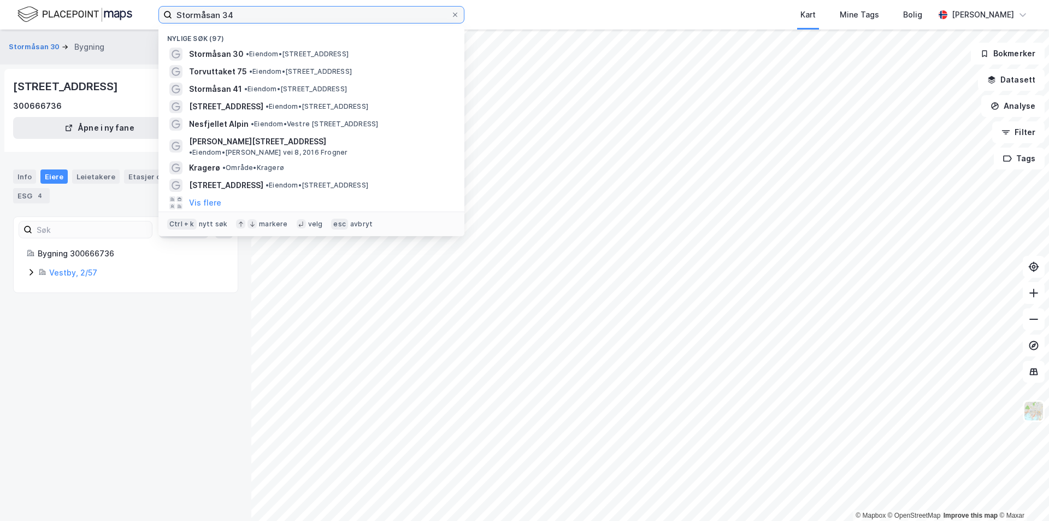
type input "Stormåsan 34"
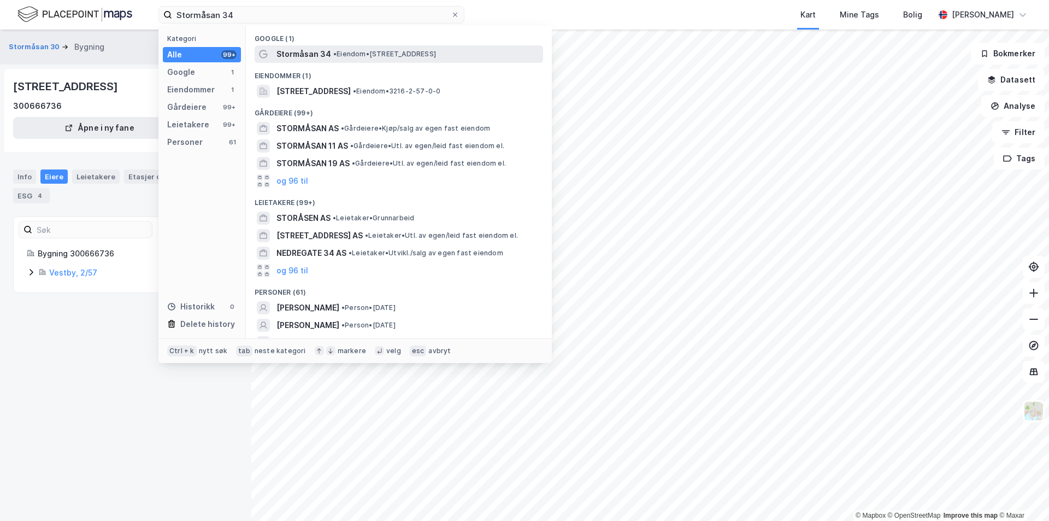
click at [299, 49] on span "Stormåsan 34" at bounding box center [303, 54] width 55 height 13
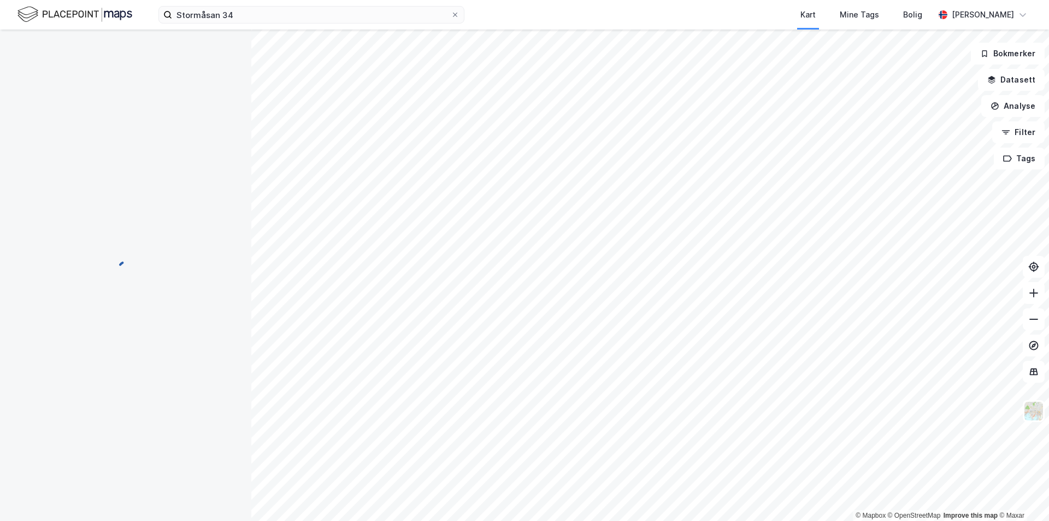
scroll to position [47, 0]
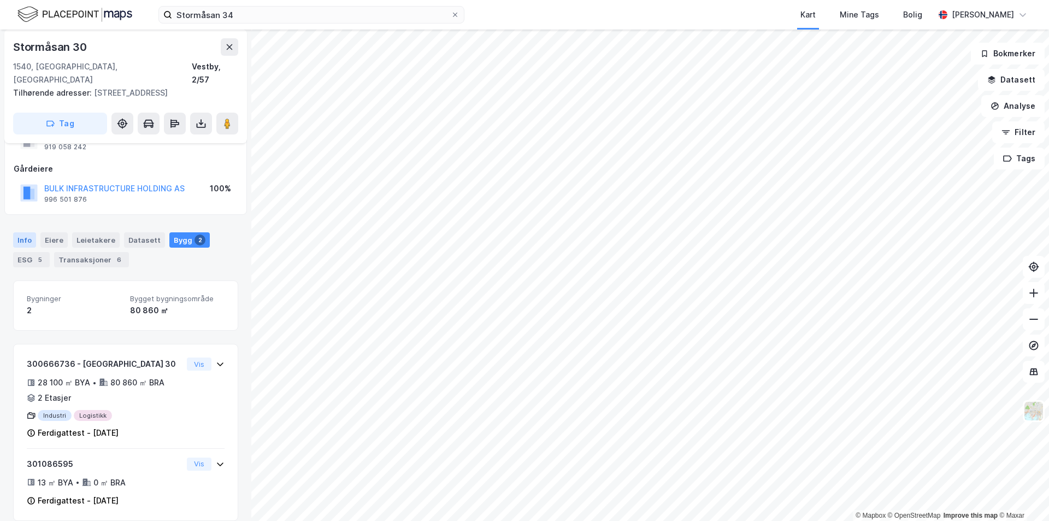
click at [28, 232] on div "Info" at bounding box center [24, 239] width 23 height 15
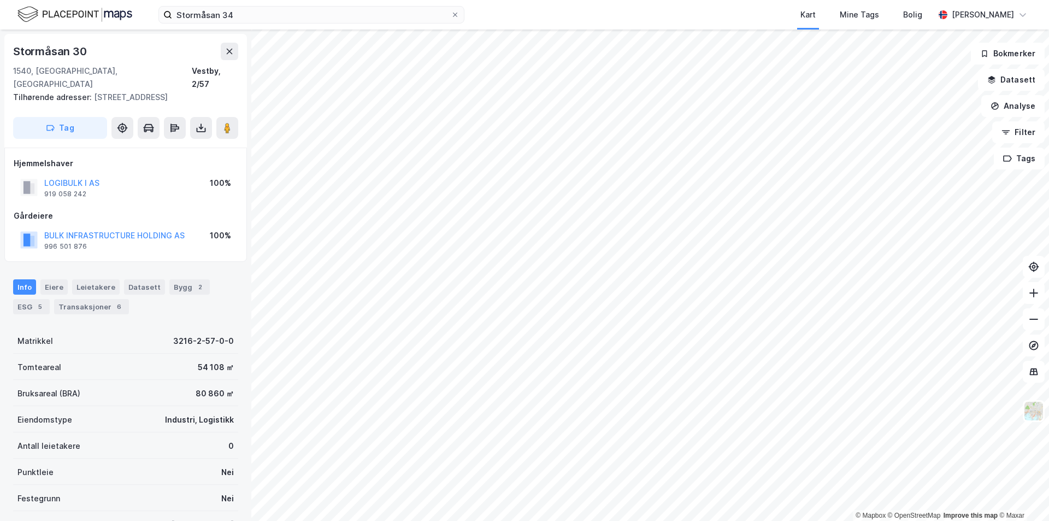
scroll to position [1, 0]
click at [56, 278] on div "Eiere" at bounding box center [53, 285] width 27 height 15
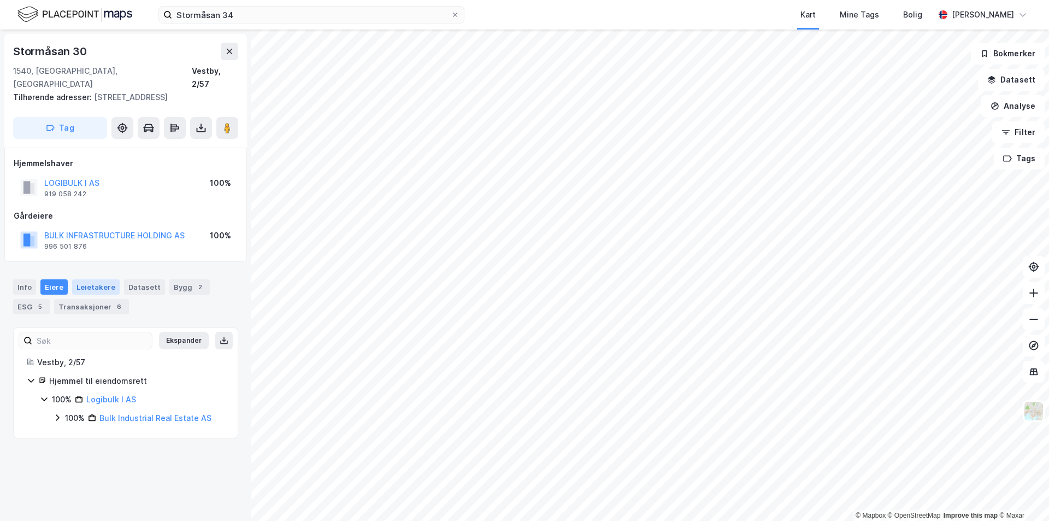
click at [89, 279] on div "Leietakere" at bounding box center [96, 286] width 48 height 15
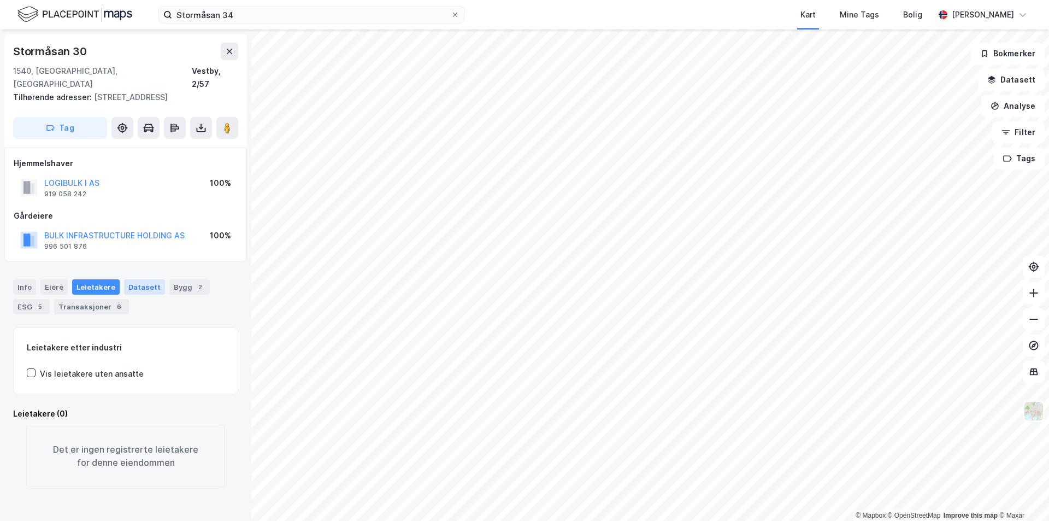
click at [128, 279] on div "Datasett" at bounding box center [144, 286] width 41 height 15
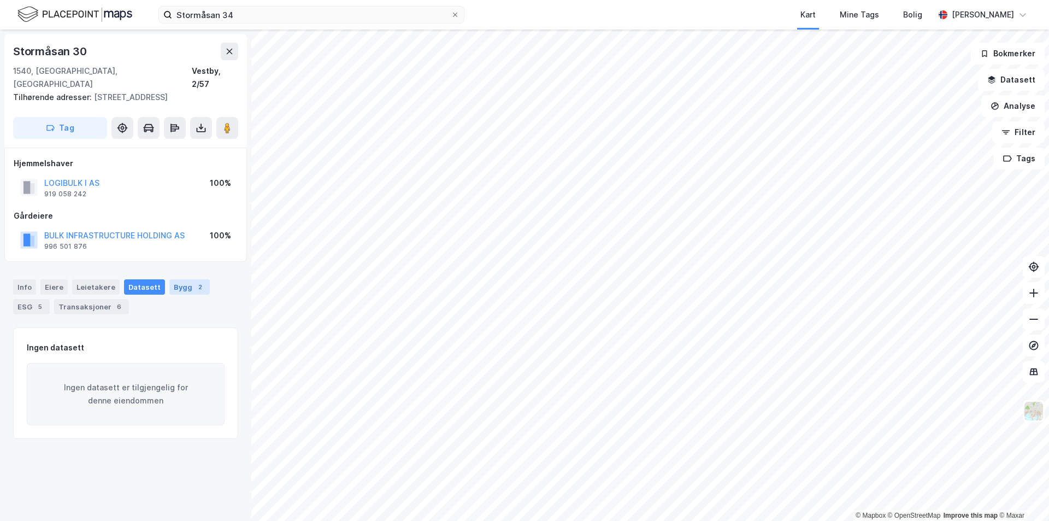
click at [178, 279] on div "Bygg 2" at bounding box center [189, 286] width 40 height 15
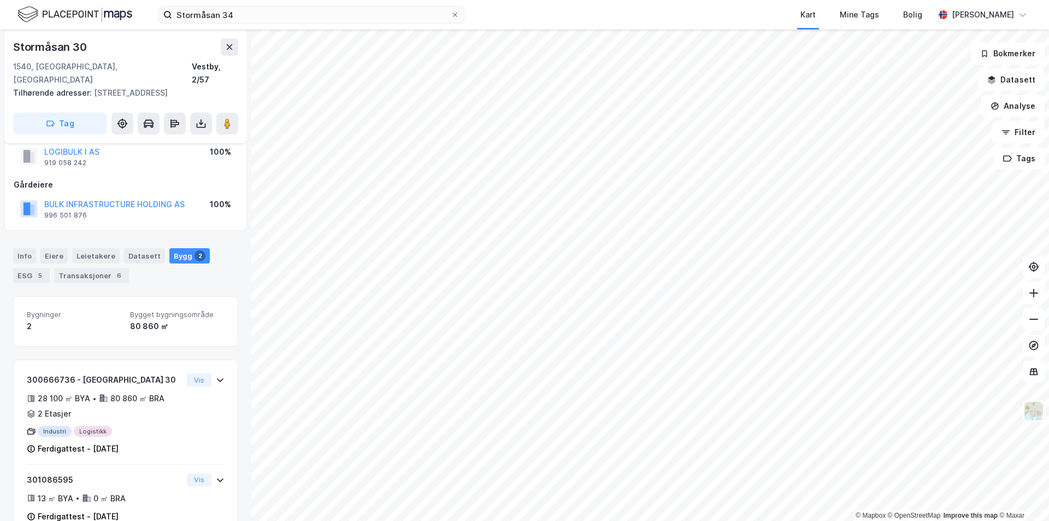
scroll to position [47, 0]
